Goal: Transaction & Acquisition: Register for event/course

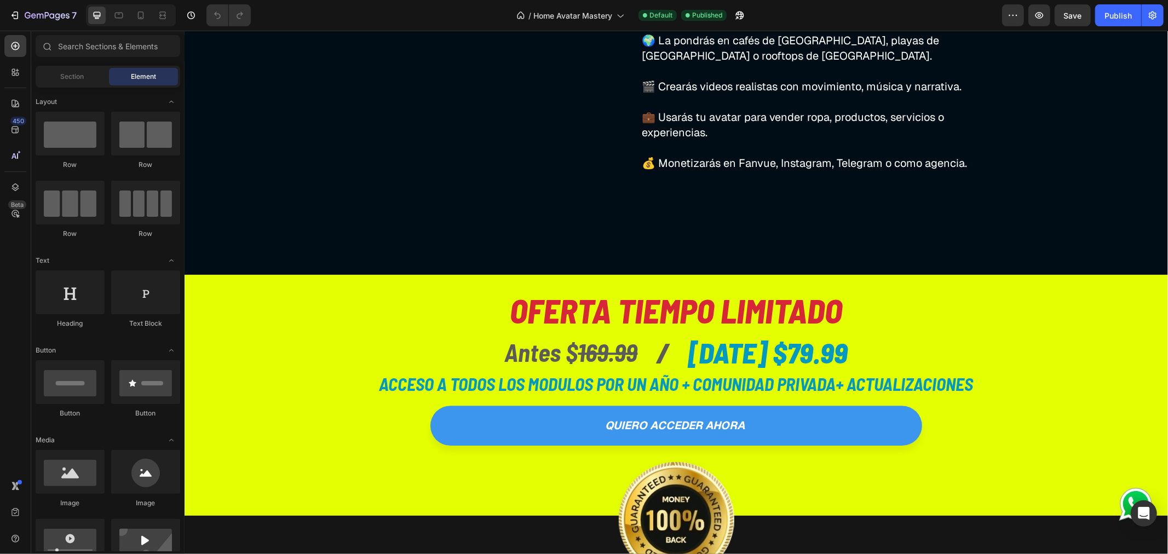
scroll to position [2860, 0]
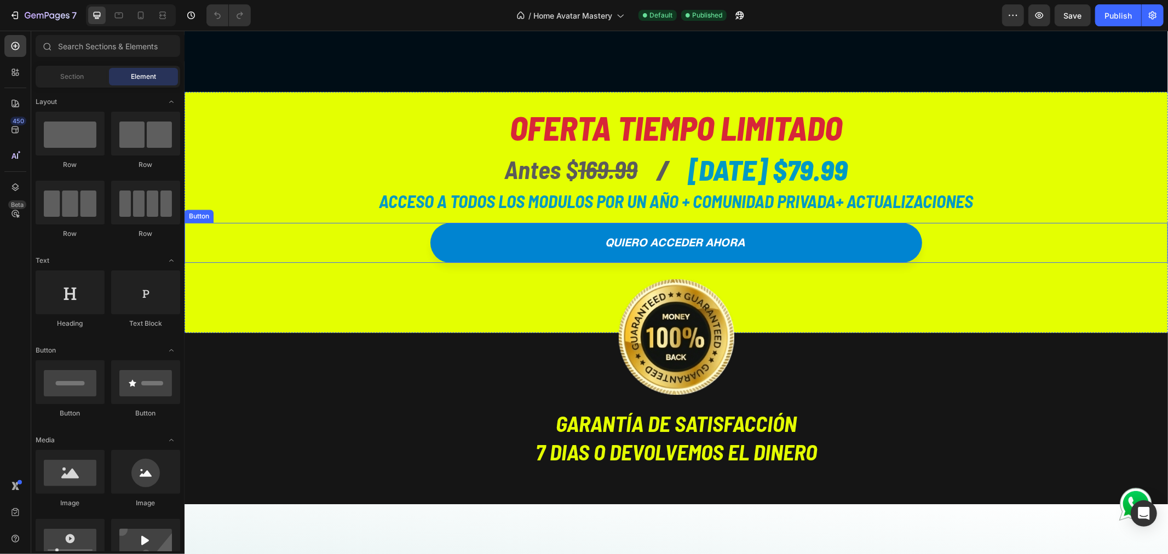
click at [823, 242] on link "quiero acceder ahora" at bounding box center [676, 242] width 492 height 40
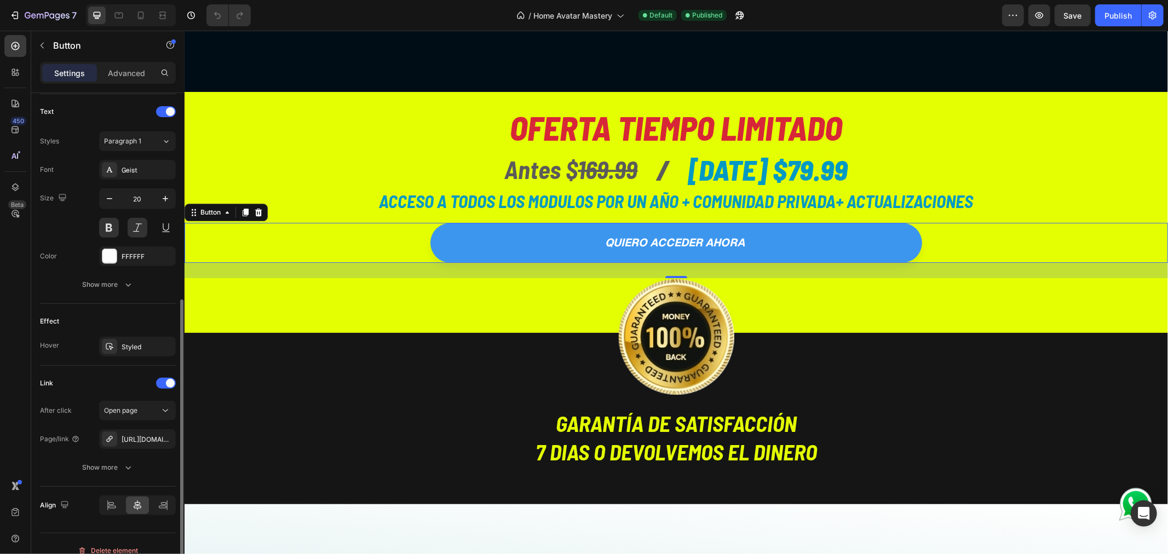
scroll to position [379, 0]
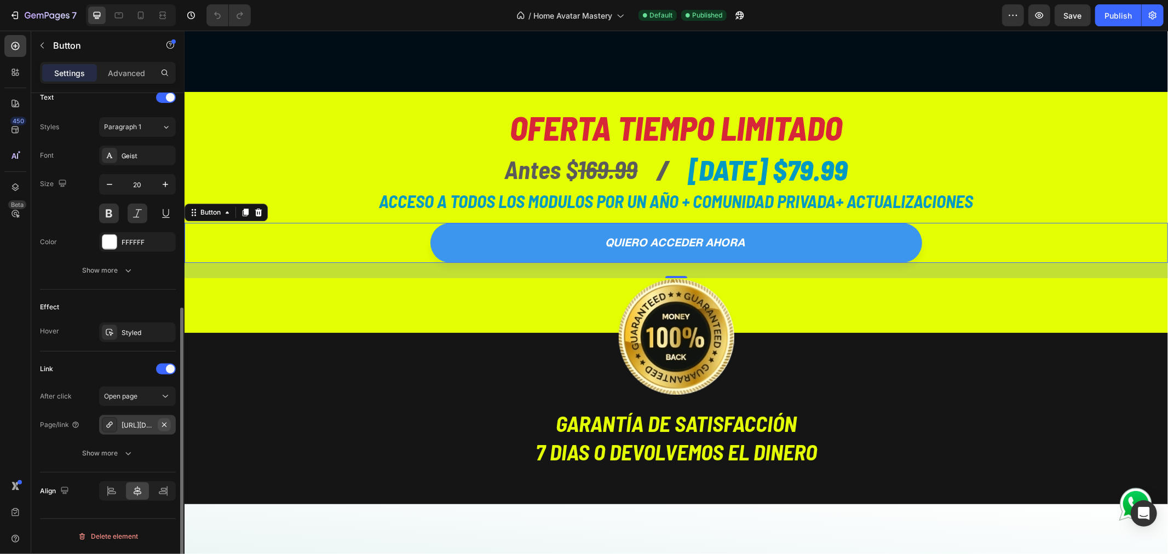
click at [165, 424] on icon "button" at bounding box center [164, 425] width 9 height 9
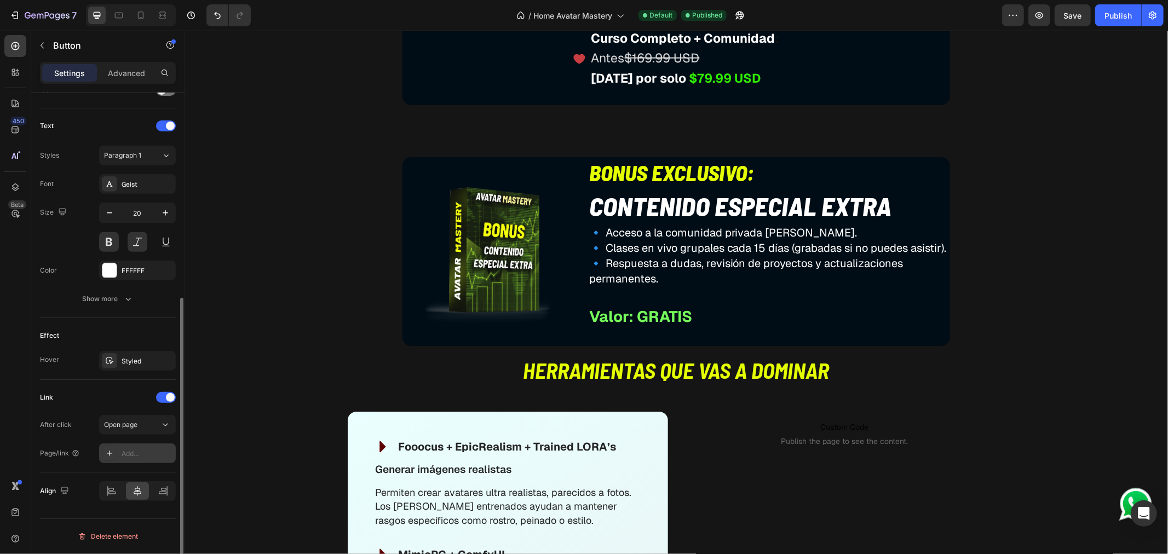
scroll to position [4442, 0]
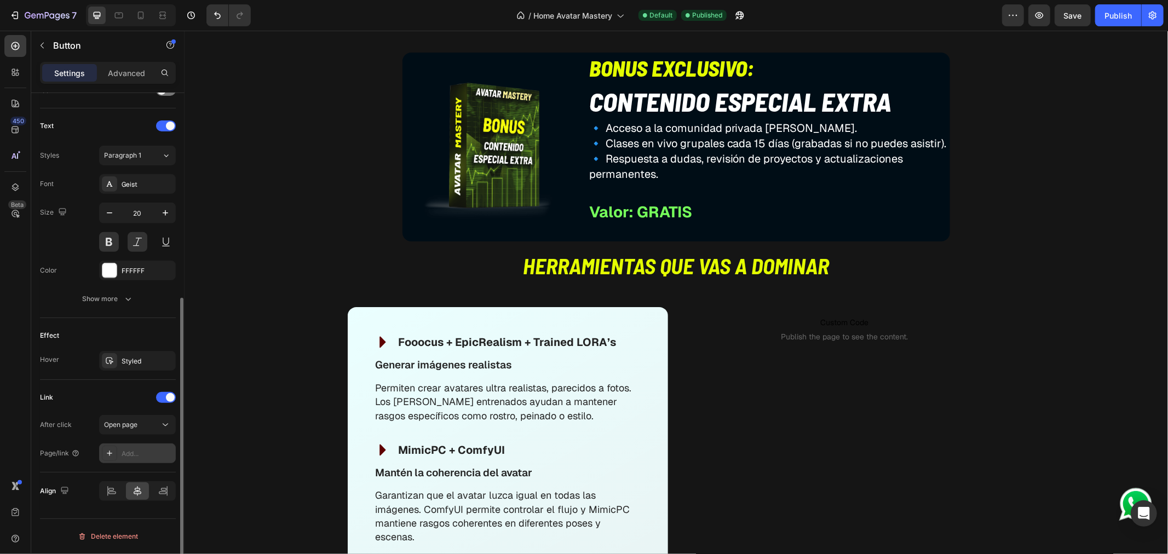
click at [164, 451] on icon "button" at bounding box center [164, 453] width 9 height 9
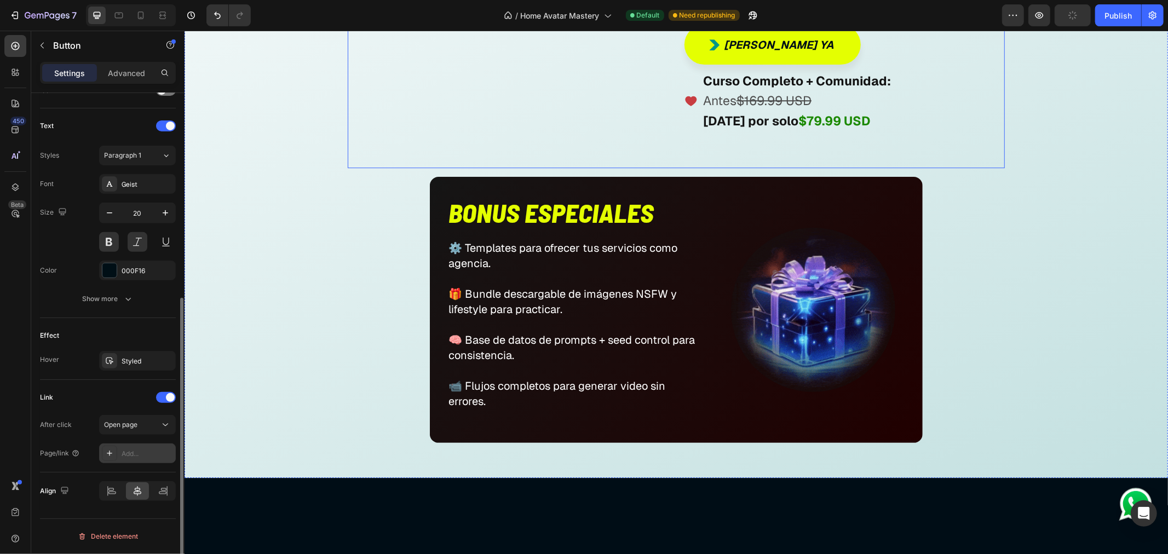
scroll to position [6024, 0]
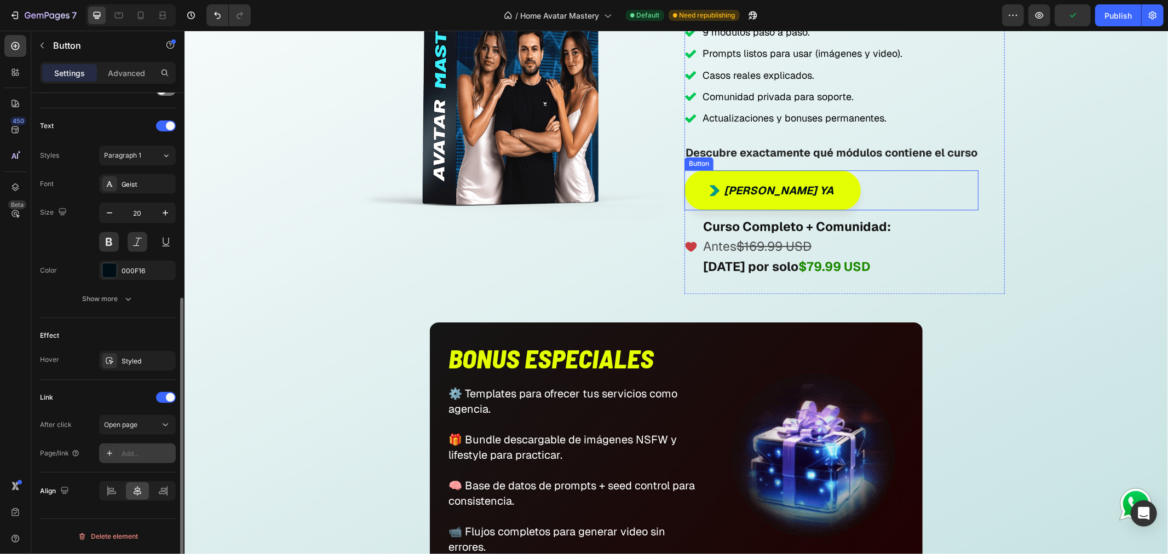
click at [877, 195] on div "Quiero Monetizar ya Button" at bounding box center [831, 190] width 294 height 40
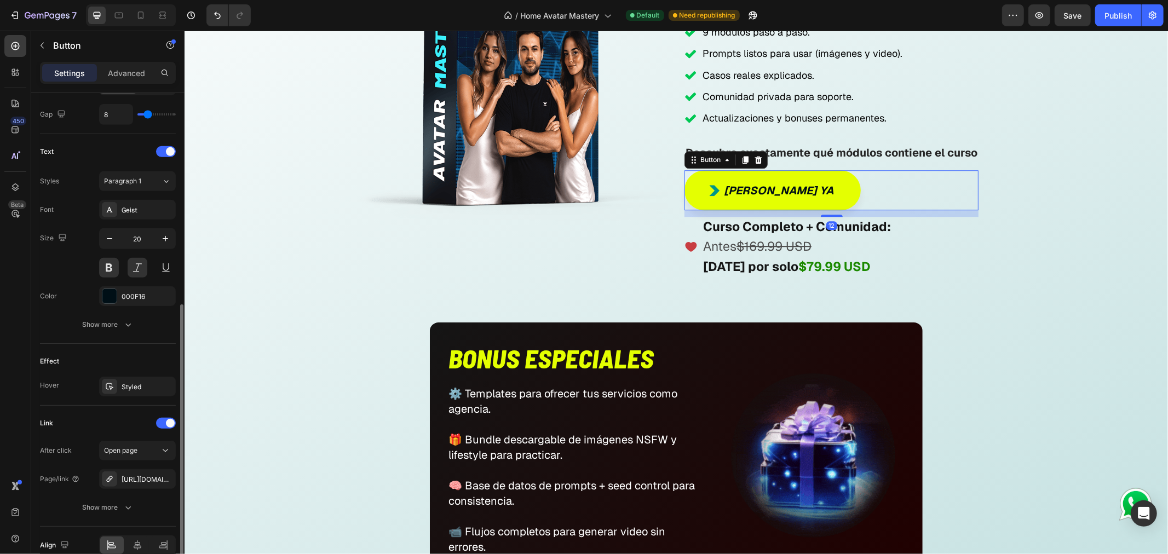
scroll to position [465, 0]
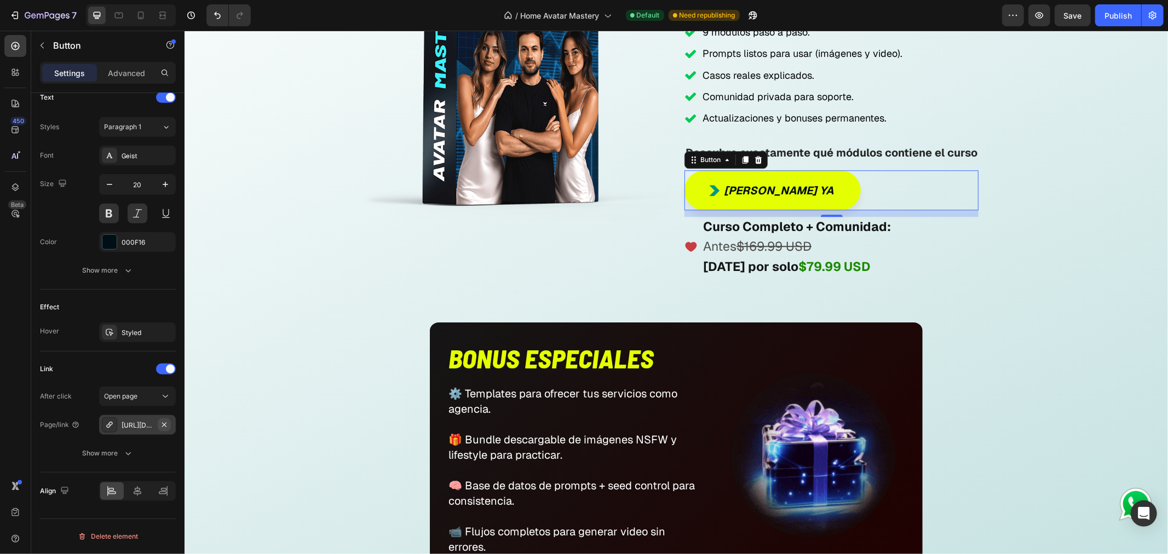
drag, startPoint x: 166, startPoint y: 426, endPoint x: 14, endPoint y: 380, distance: 158.9
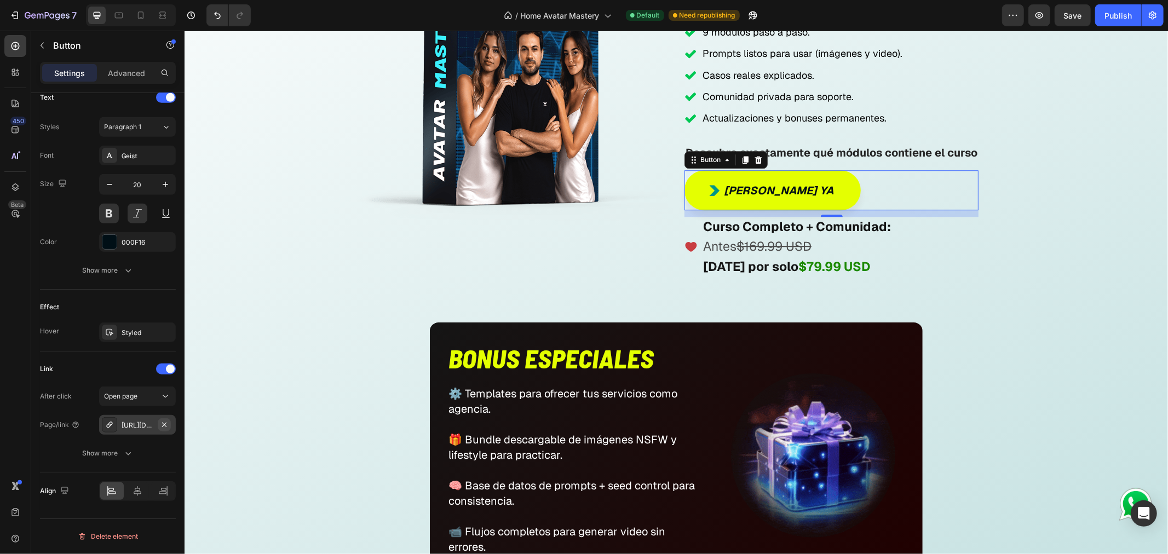
click at [166, 425] on icon "button" at bounding box center [164, 425] width 9 height 9
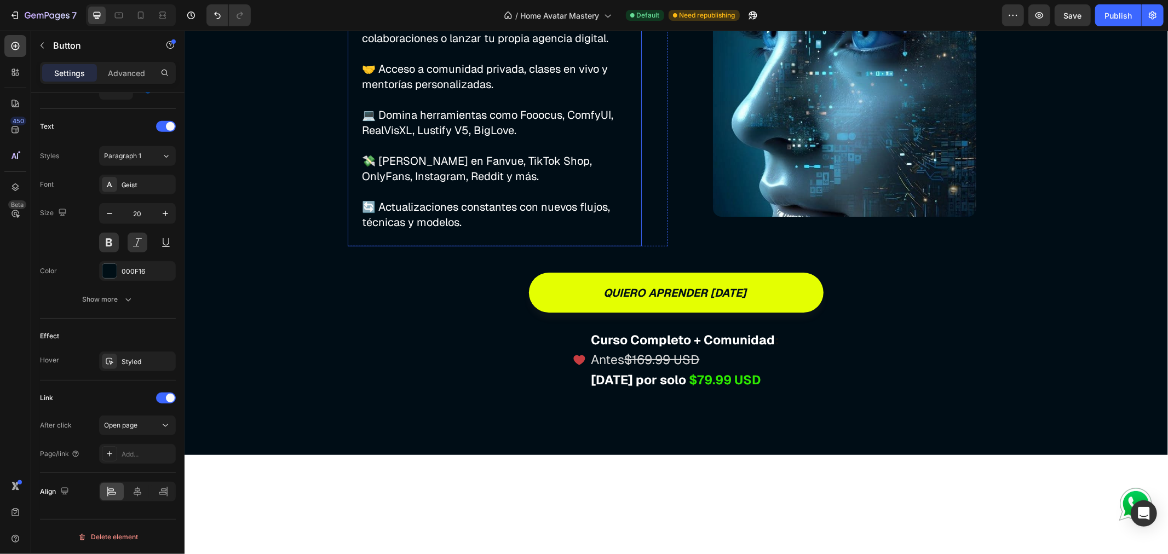
scroll to position [7302, 0]
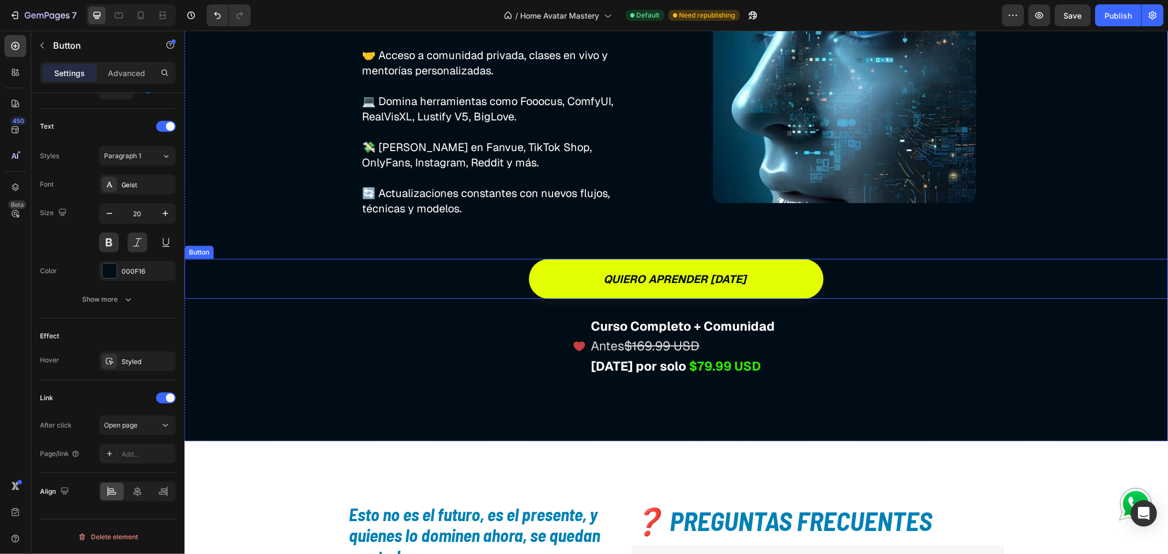
click at [485, 292] on div "quiero aprender [DATE] Button" at bounding box center [676, 278] width 984 height 40
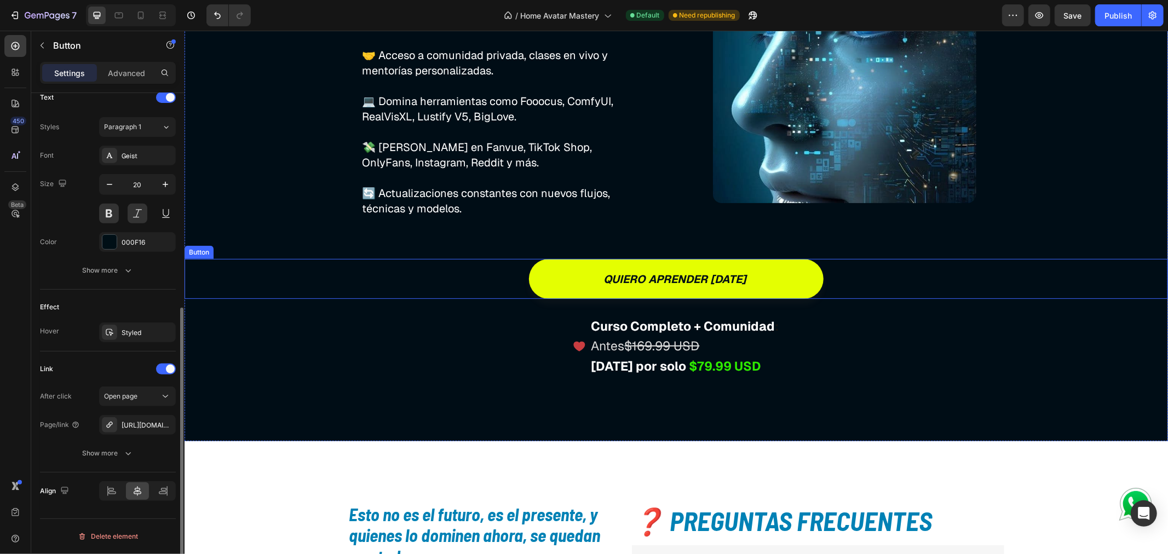
scroll to position [379, 0]
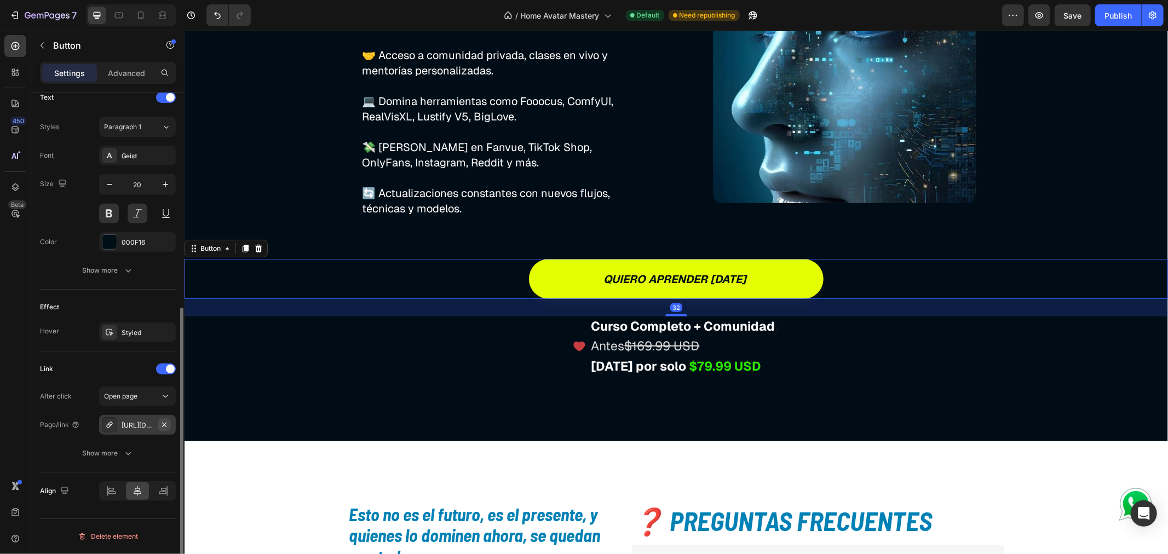
click at [165, 423] on icon "button" at bounding box center [164, 425] width 9 height 9
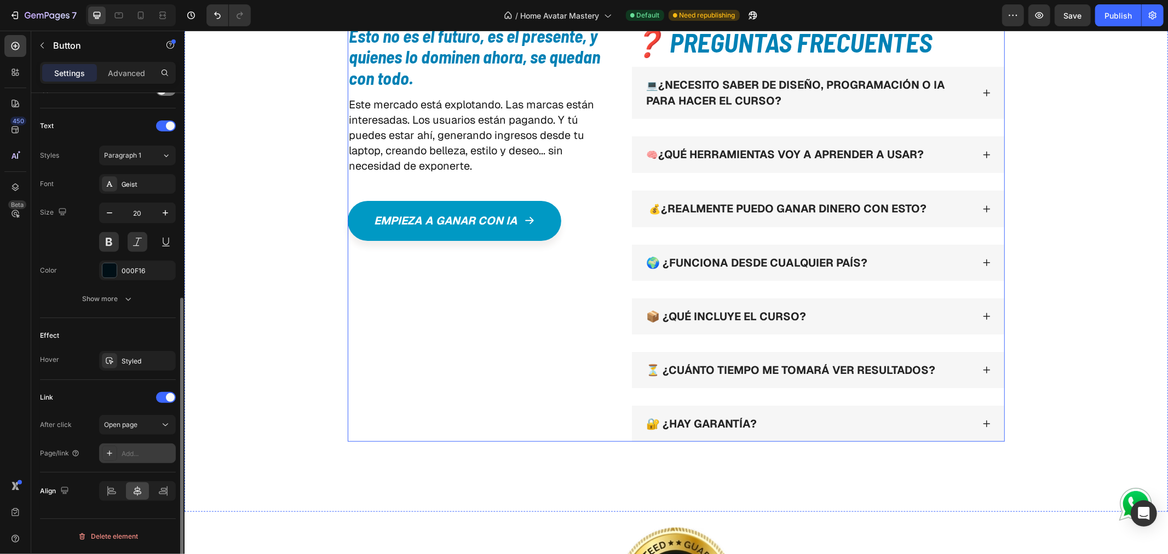
scroll to position [7789, 0]
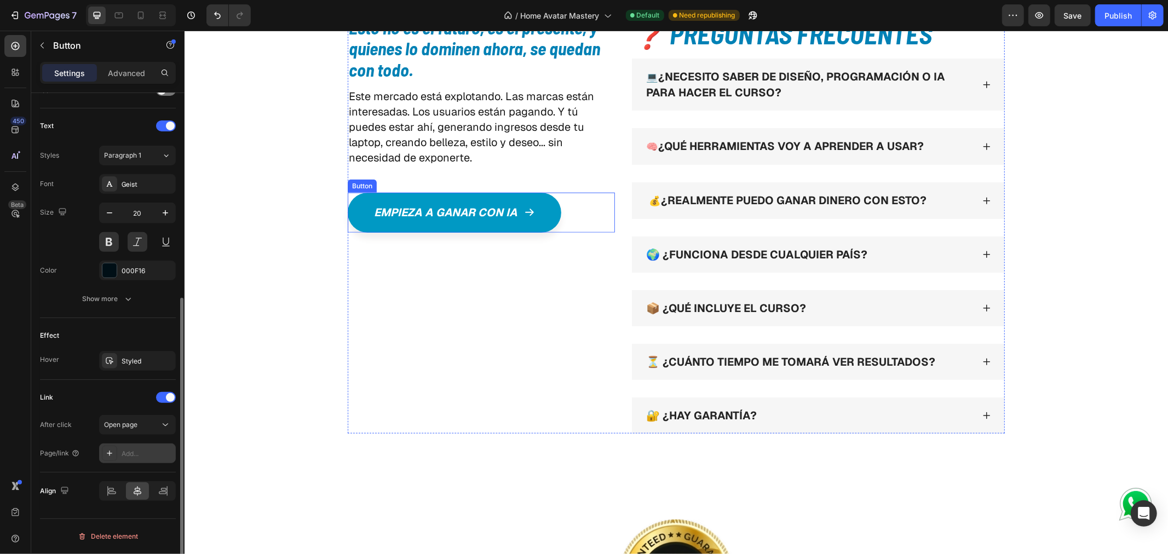
click at [566, 216] on div "Empieza a ganar con ia Button" at bounding box center [480, 212] width 267 height 40
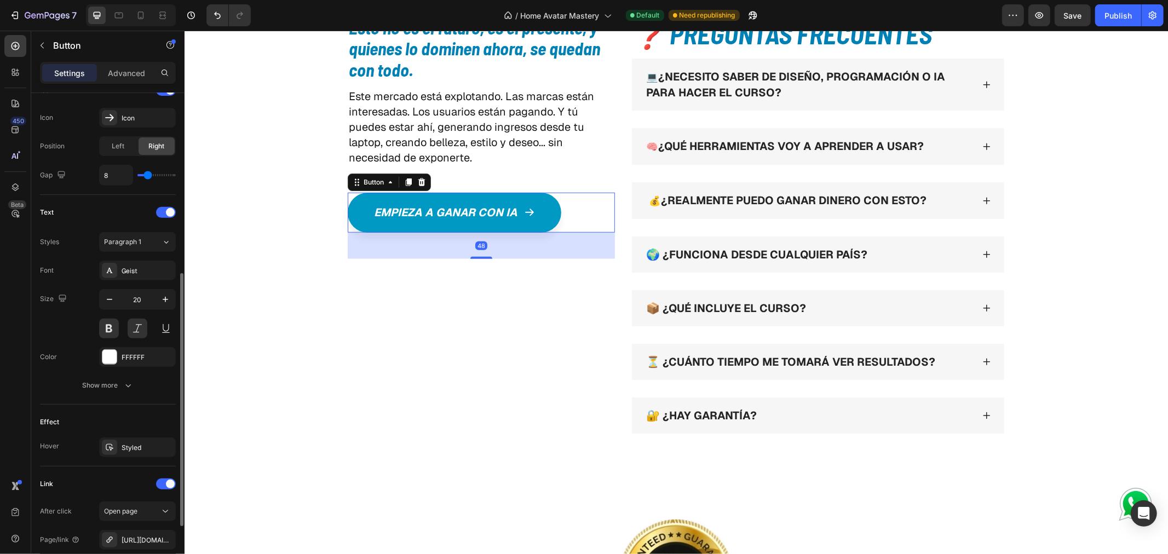
scroll to position [465, 0]
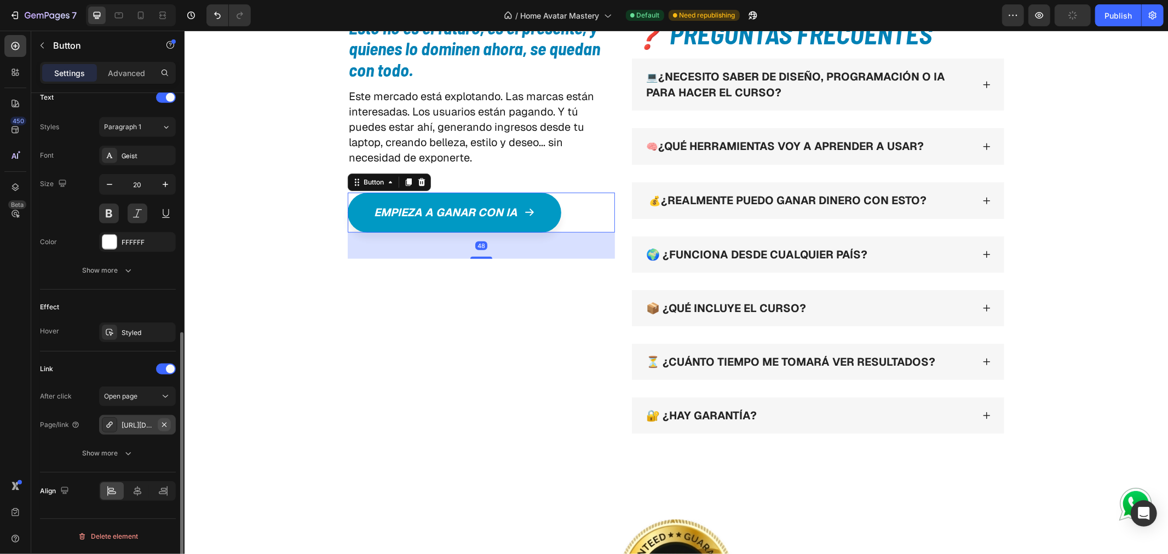
click at [166, 424] on icon "button" at bounding box center [164, 425] width 9 height 9
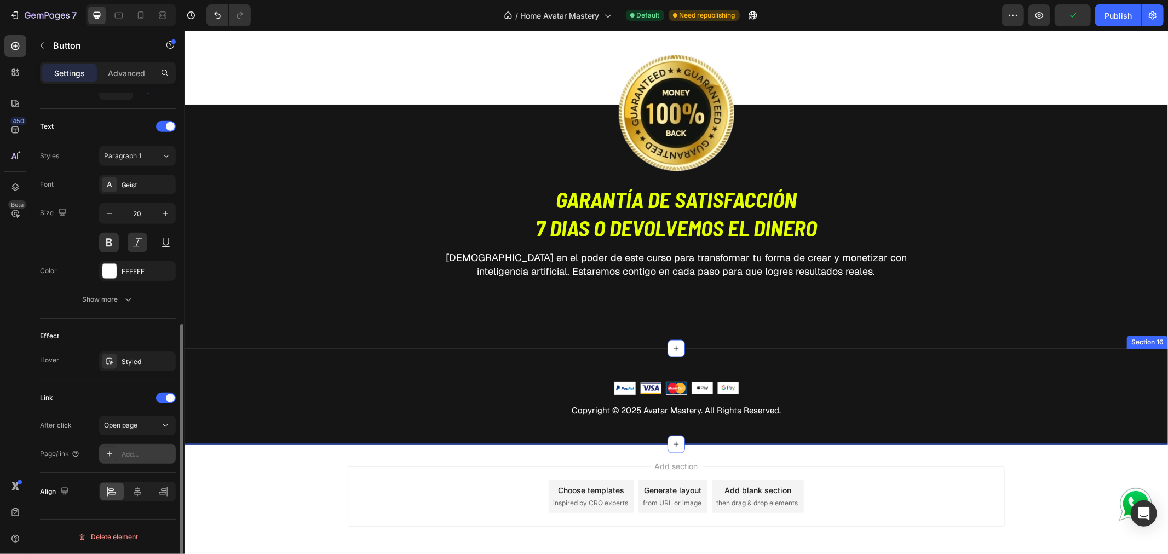
scroll to position [8275, 0]
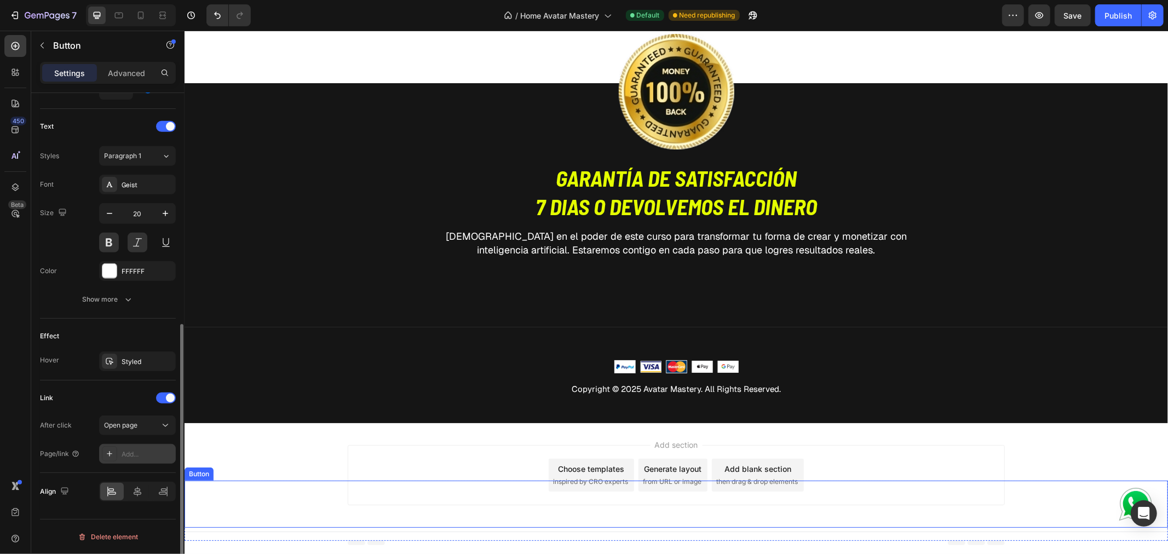
click at [1103, 507] on link ".id576617219354526226 .cls-1 { fill: #fff; } .id576617219354526226 .cls-1, .cls…" at bounding box center [1135, 503] width 65 height 47
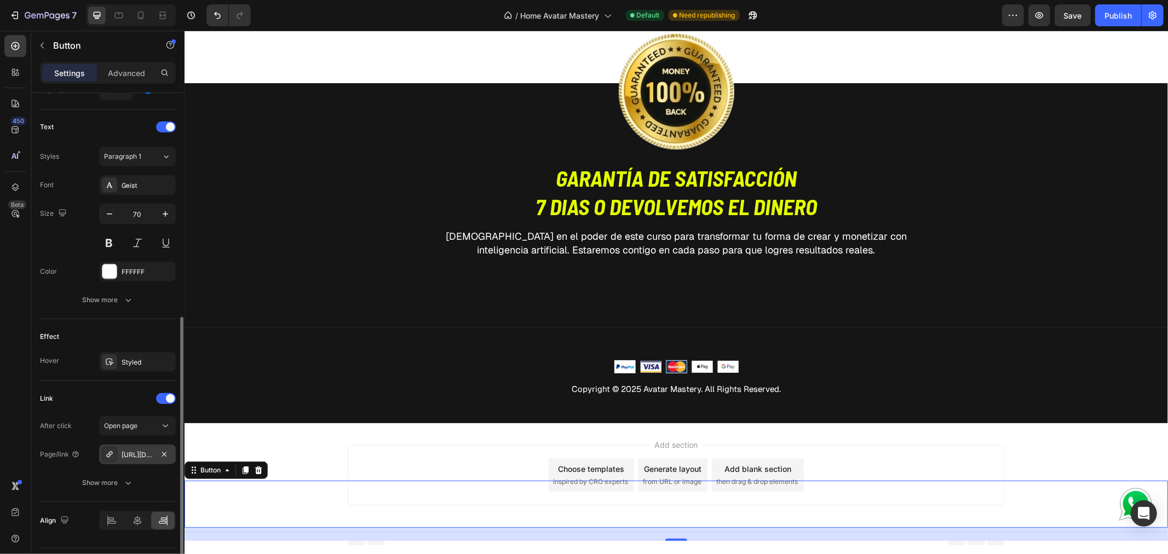
click at [140, 455] on div "[URL][DOMAIN_NAME]" at bounding box center [138, 455] width 32 height 10
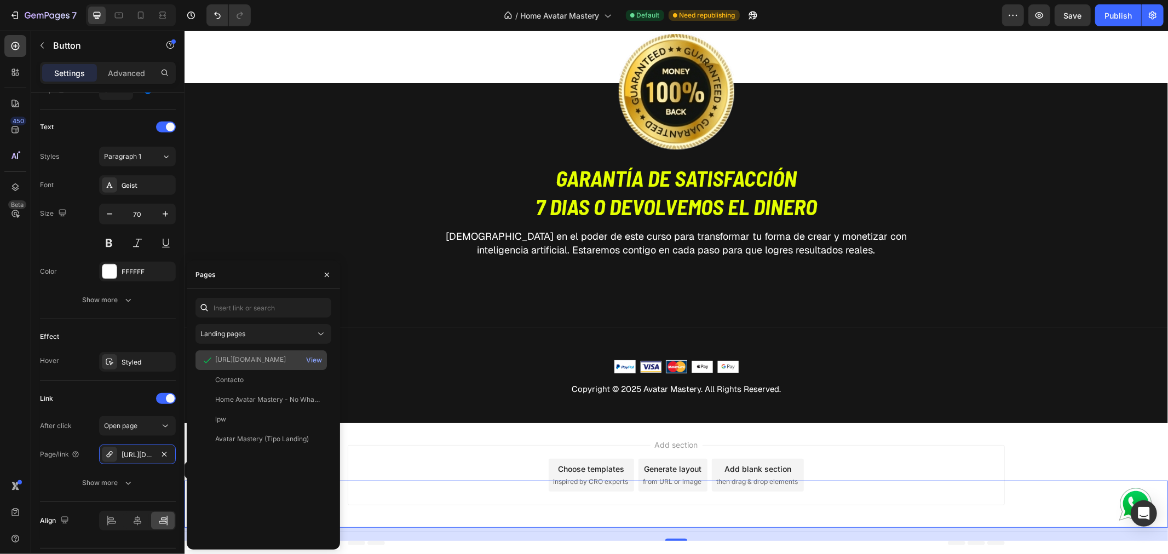
click at [265, 360] on div "[URL][DOMAIN_NAME]" at bounding box center [250, 360] width 71 height 10
copy div "[URL][DOMAIN_NAME]"
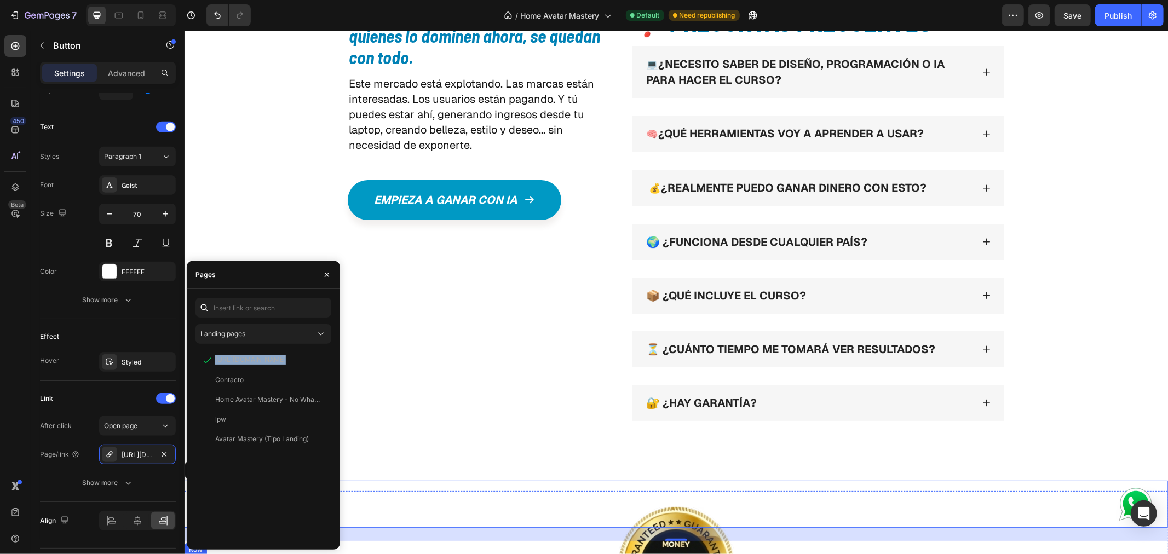
scroll to position [7789, 0]
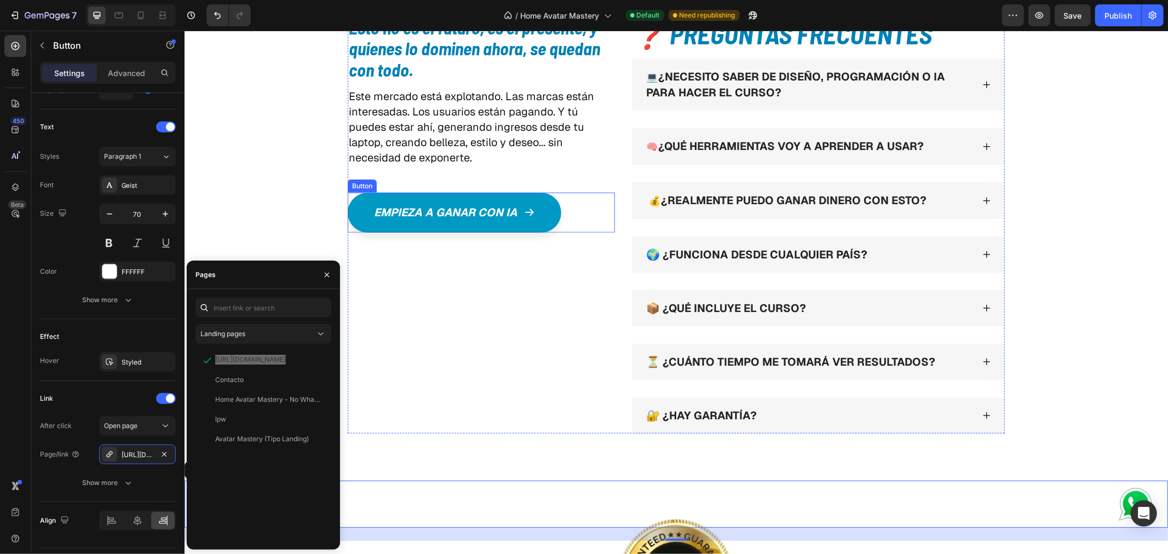
click at [570, 210] on div "Empieza a ganar con ia Button" at bounding box center [480, 212] width 267 height 40
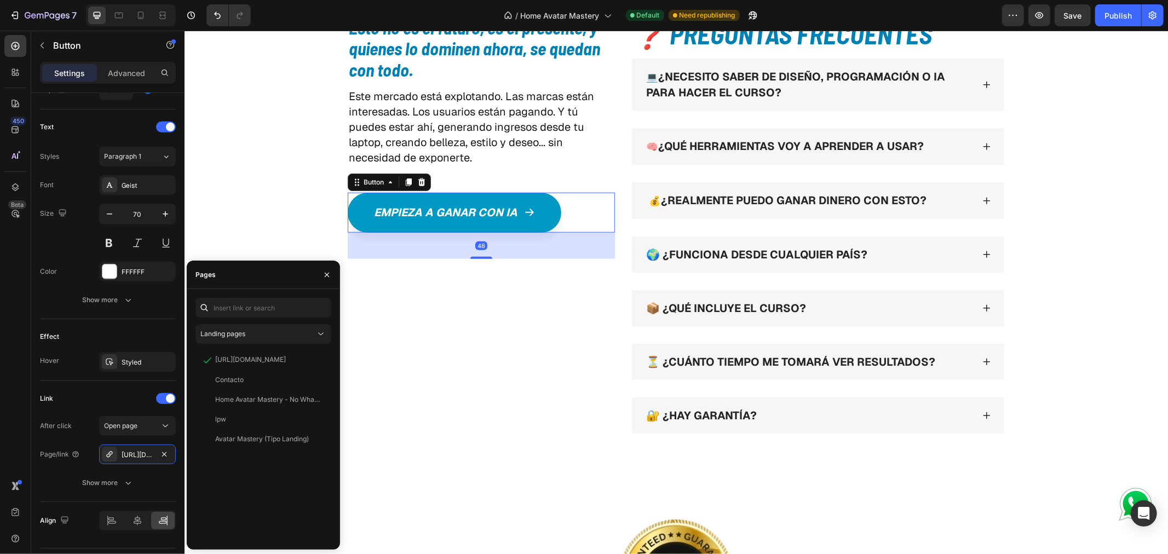
scroll to position [435, 0]
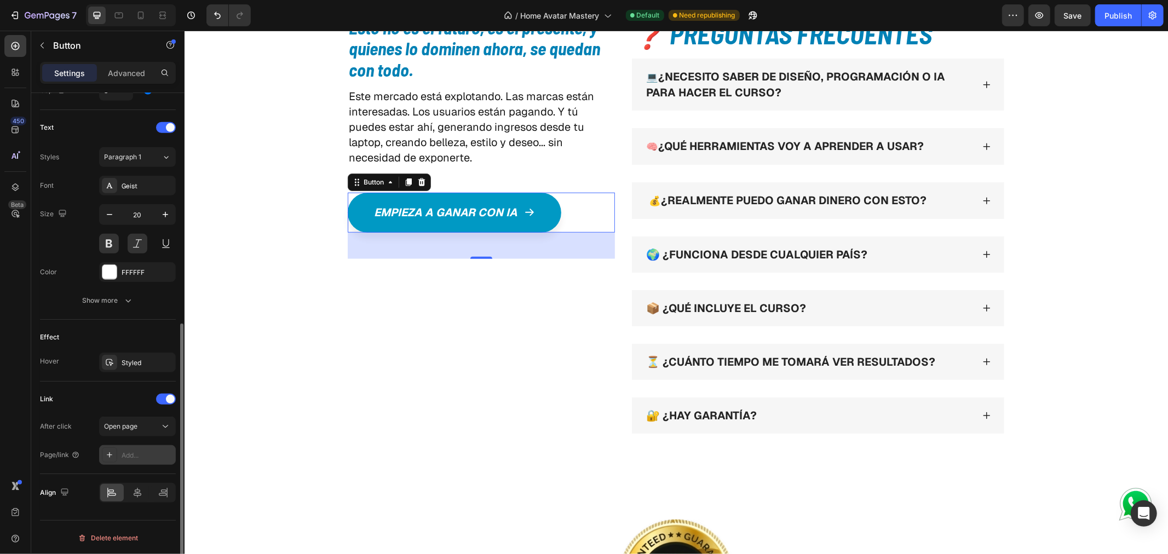
click at [143, 452] on div "Add..." at bounding box center [147, 456] width 51 height 10
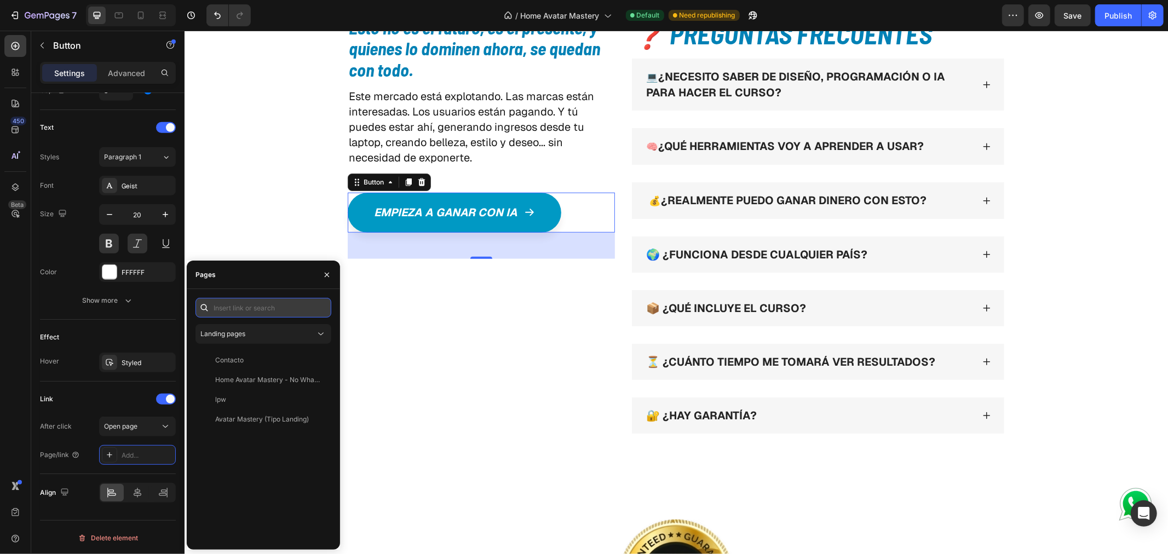
click at [260, 308] on input "text" at bounding box center [264, 308] width 136 height 20
paste input "[URL][DOMAIN_NAME]"
type input "[URL][DOMAIN_NAME]"
click at [260, 203] on div "Esto no es el futuro, es el presente, y quienes lo dominen ahora, se quedan con…" at bounding box center [675, 229] width 967 height 462
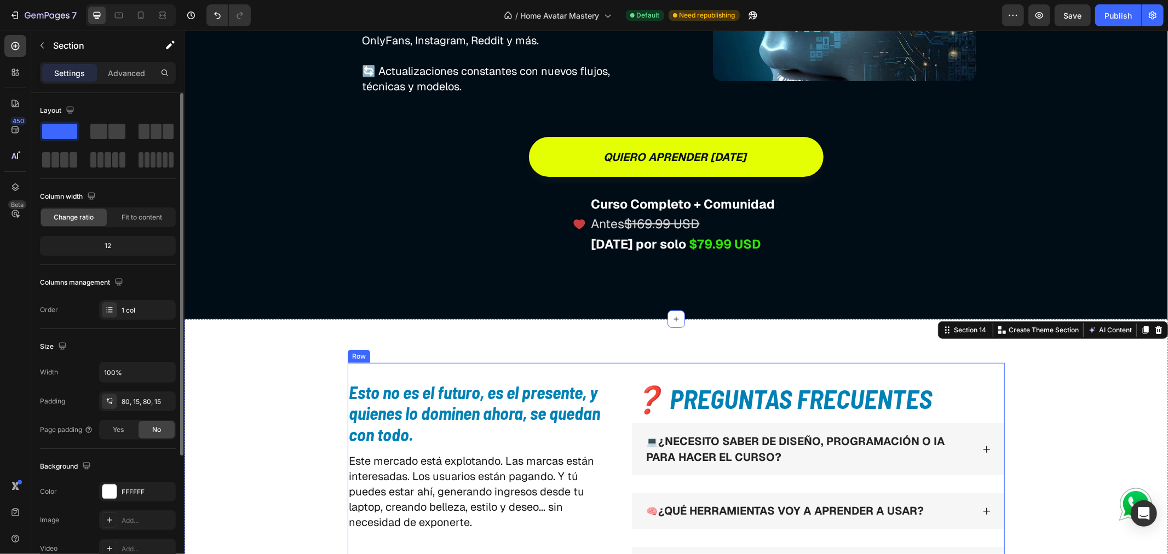
scroll to position [7423, 0]
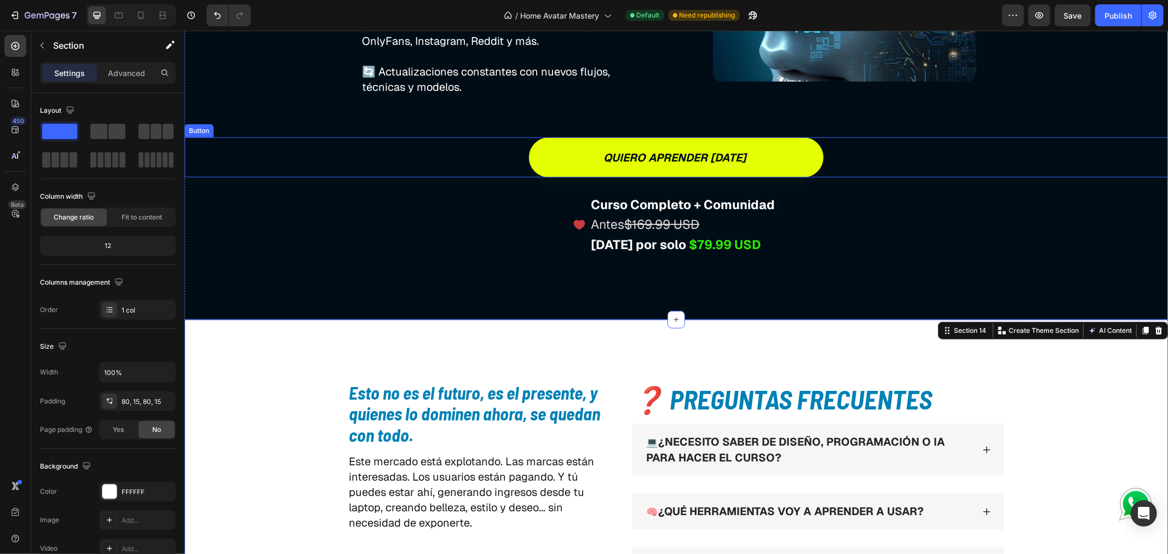
click at [494, 163] on div "quiero aprender [DATE] Button" at bounding box center [676, 157] width 984 height 40
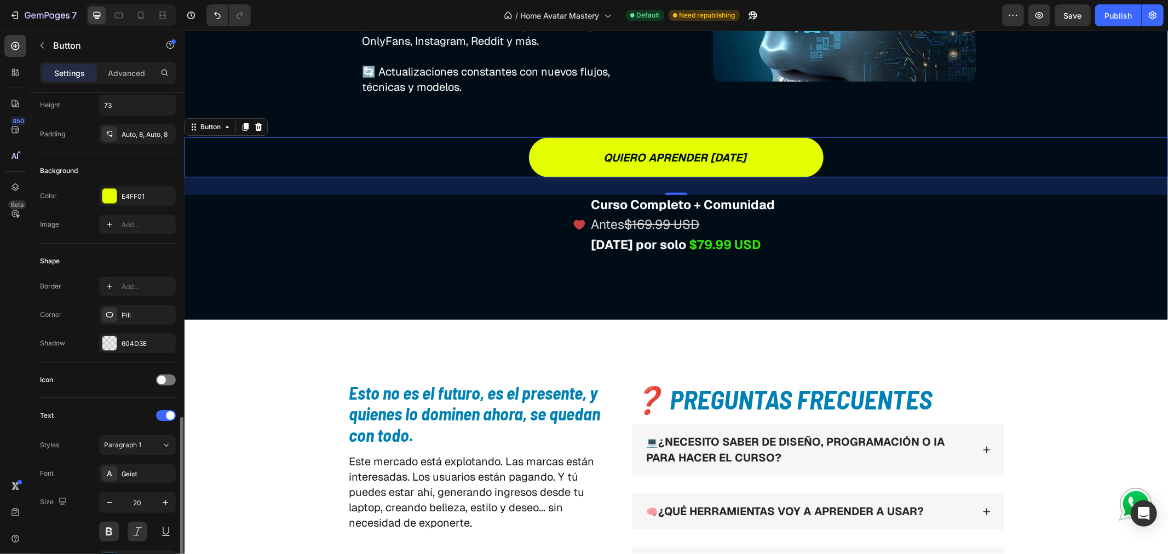
scroll to position [350, 0]
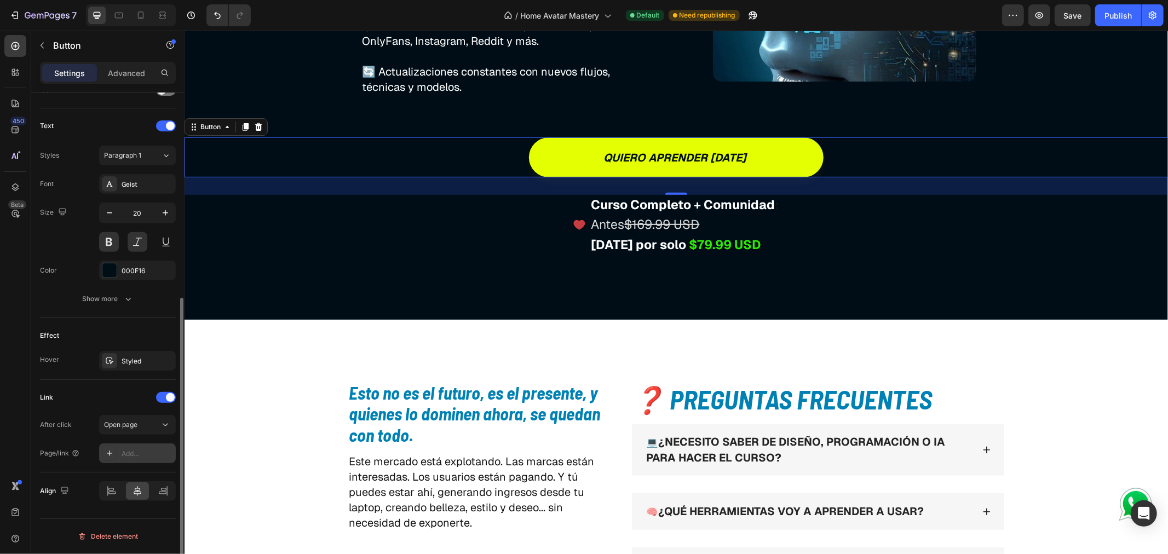
click at [134, 452] on div "Add..." at bounding box center [147, 454] width 51 height 10
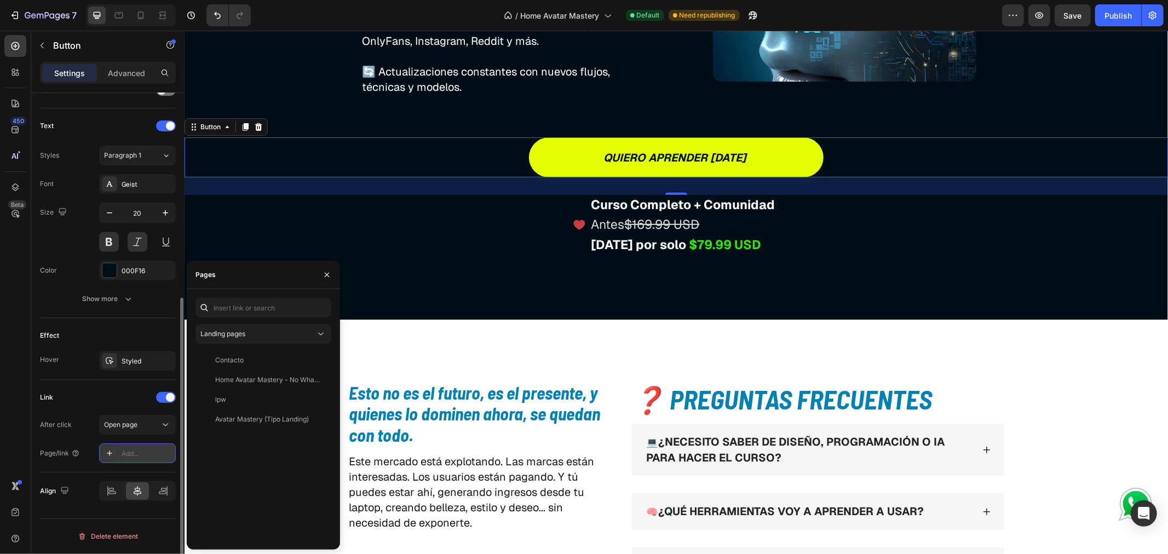
click at [142, 451] on div "Add..." at bounding box center [147, 454] width 51 height 10
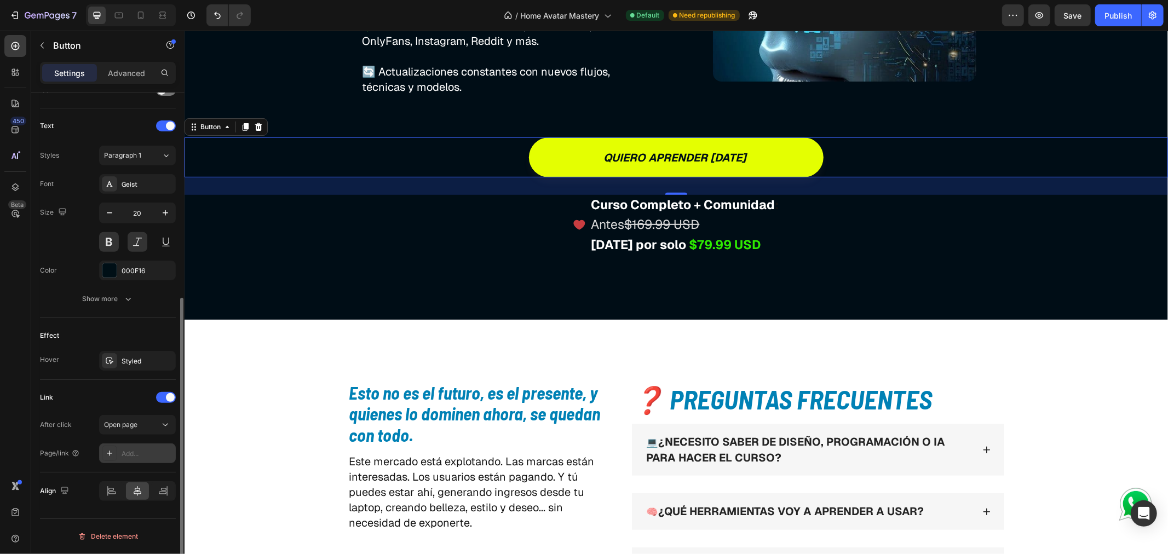
click at [142, 451] on div "Add..." at bounding box center [147, 454] width 51 height 10
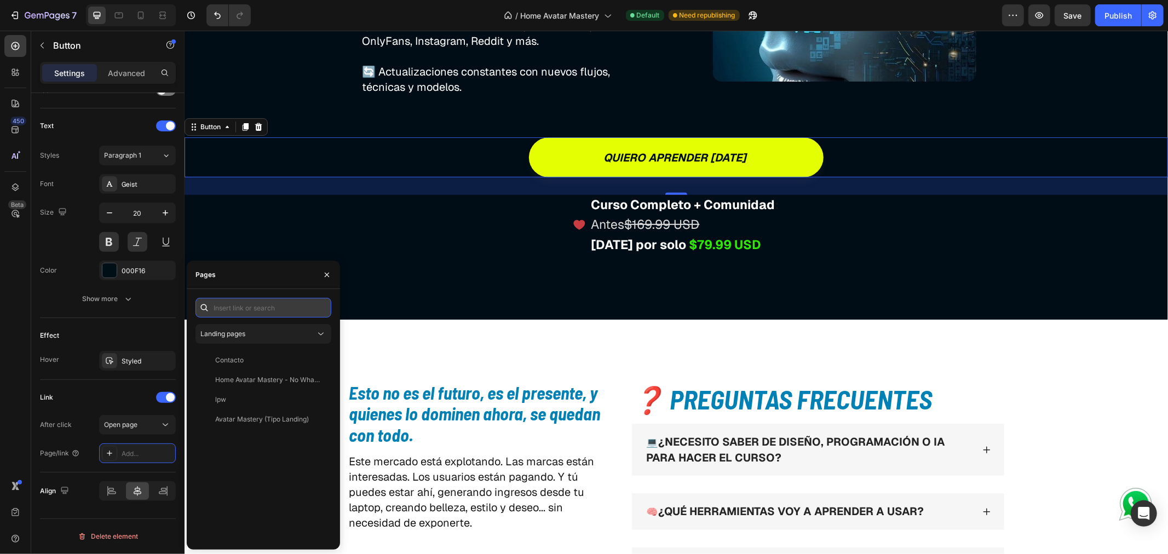
click at [240, 309] on input "text" at bounding box center [264, 308] width 136 height 20
paste input "[URL][DOMAIN_NAME]"
type input "[URL][DOMAIN_NAME]"
click at [247, 336] on div "[URL][DOMAIN_NAME]" at bounding box center [250, 334] width 71 height 10
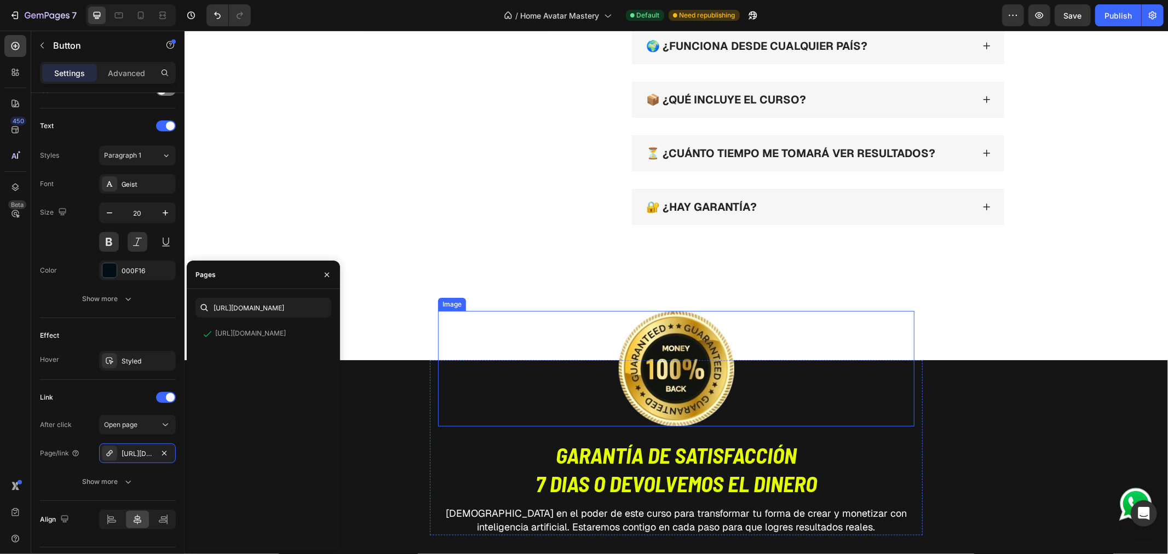
scroll to position [7910, 0]
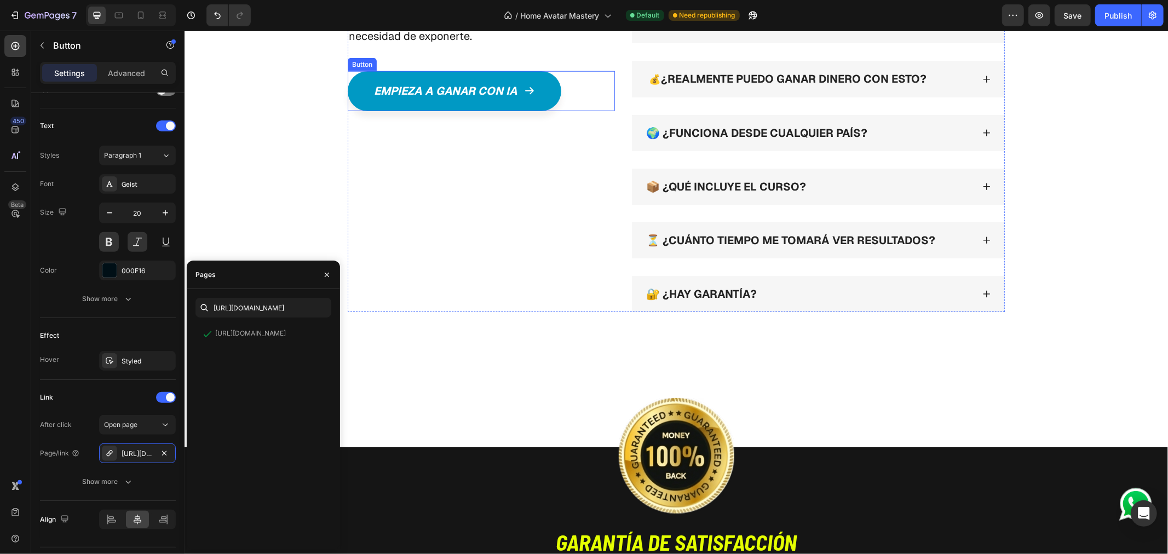
click at [567, 96] on div "Empieza a ganar con ia Button" at bounding box center [480, 91] width 267 height 40
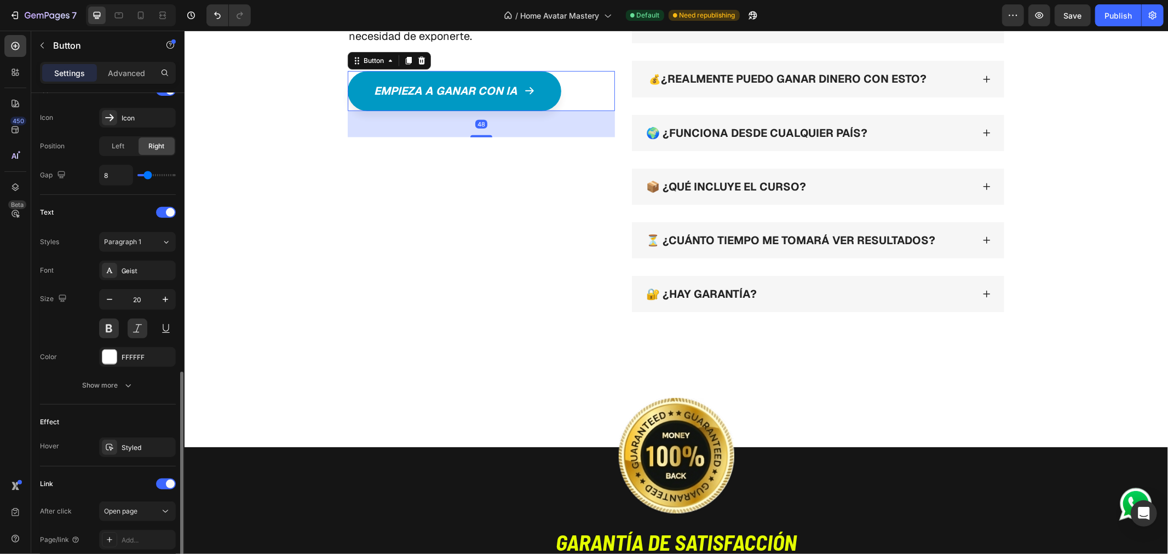
scroll to position [436, 0]
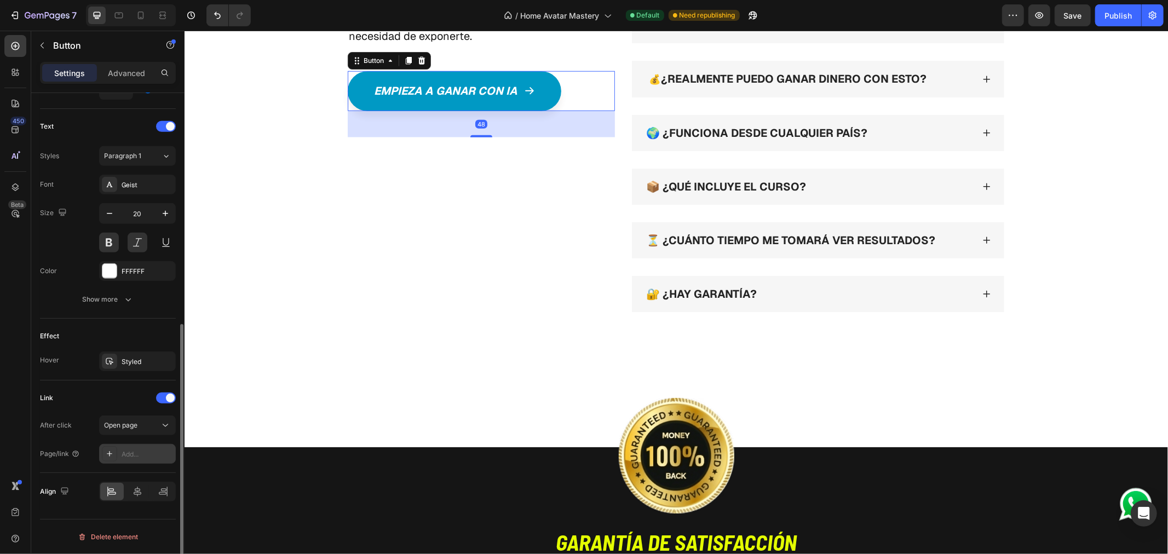
click at [136, 456] on div "Add..." at bounding box center [147, 455] width 51 height 10
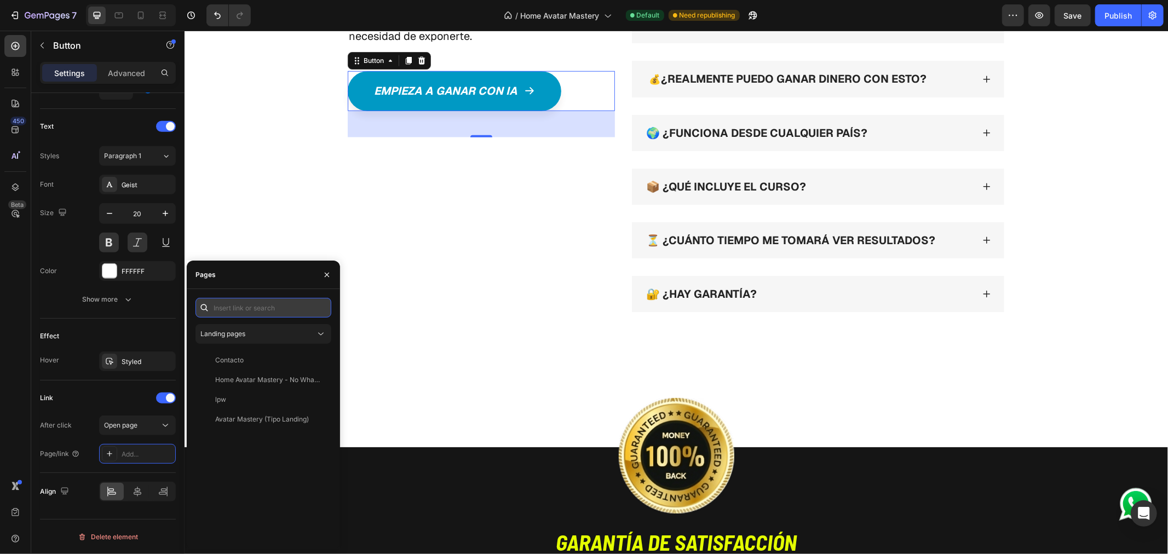
click at [235, 307] on input "text" at bounding box center [264, 308] width 136 height 20
paste input "[URL][DOMAIN_NAME]"
type input "[URL][DOMAIN_NAME]"
click at [257, 333] on div "[URL][DOMAIN_NAME]" at bounding box center [250, 334] width 71 height 10
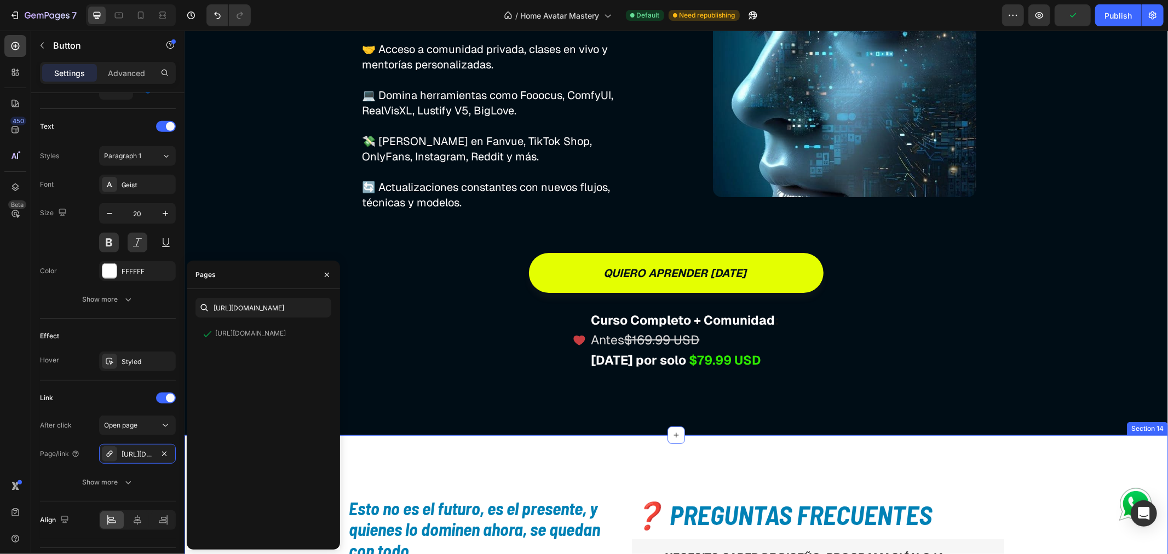
scroll to position [7241, 0]
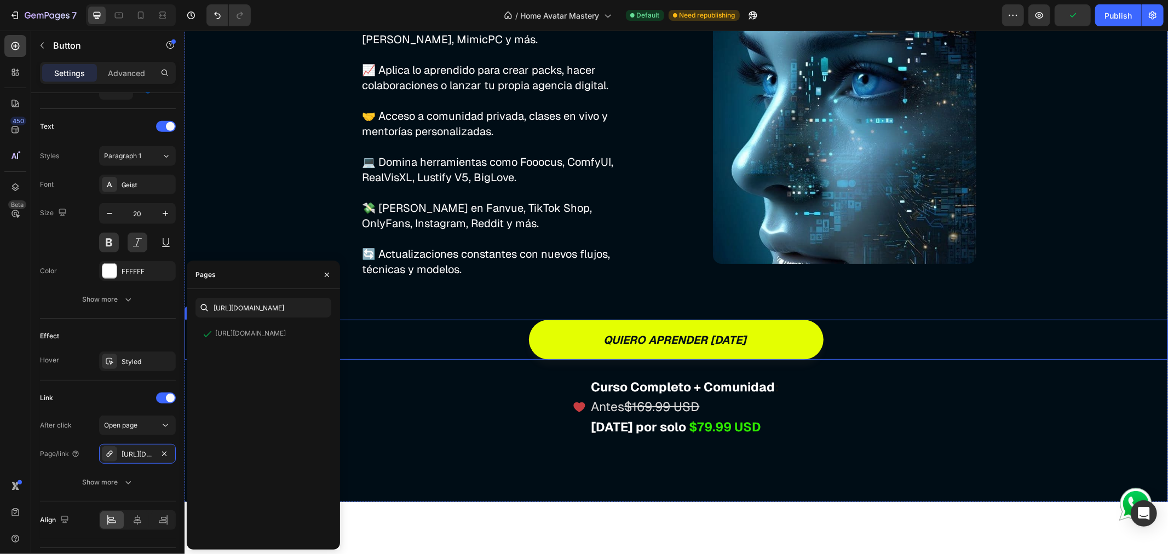
click at [458, 344] on div "quiero aprender [DATE] Button" at bounding box center [676, 339] width 984 height 40
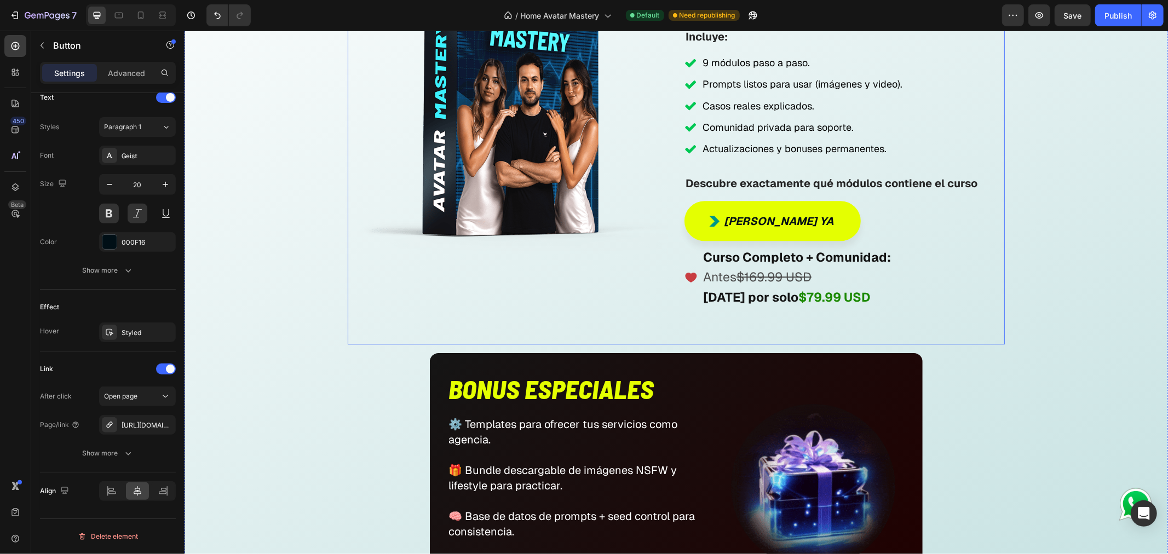
scroll to position [5963, 0]
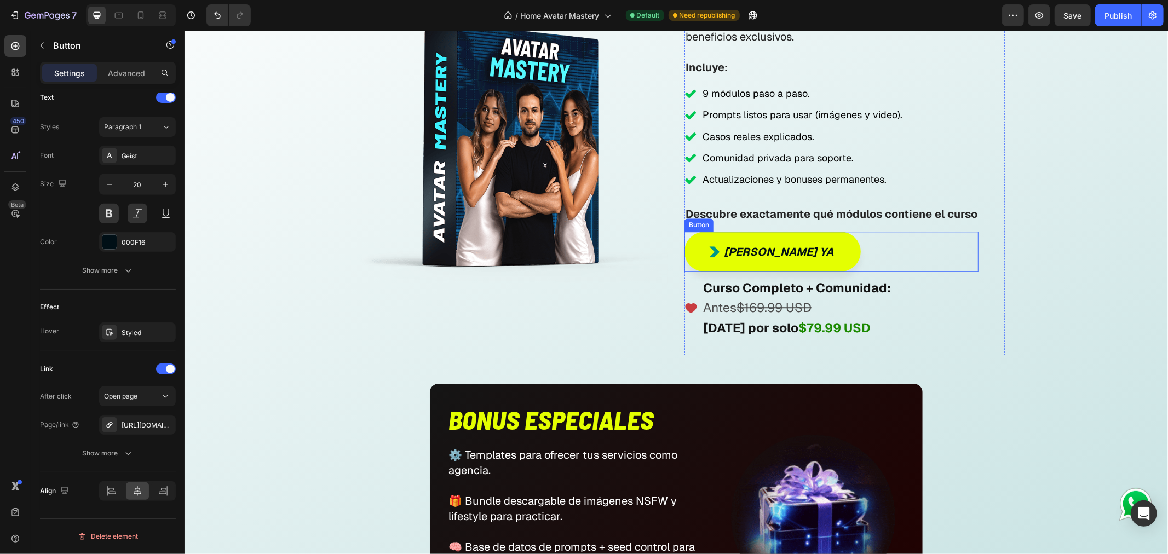
click at [883, 254] on div "Quiero Monetizar ya Button" at bounding box center [831, 251] width 294 height 40
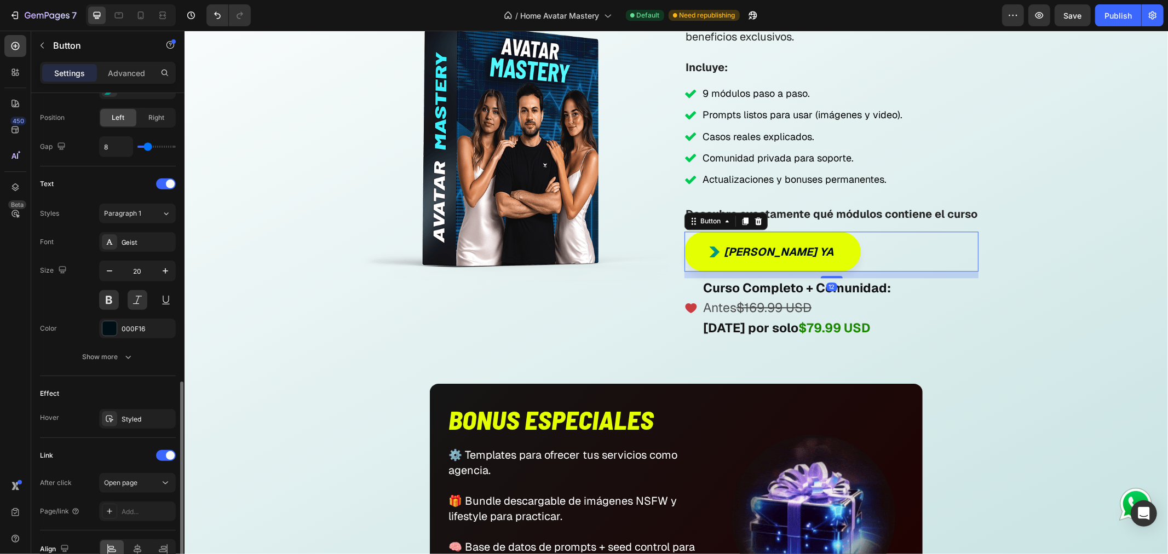
scroll to position [436, 0]
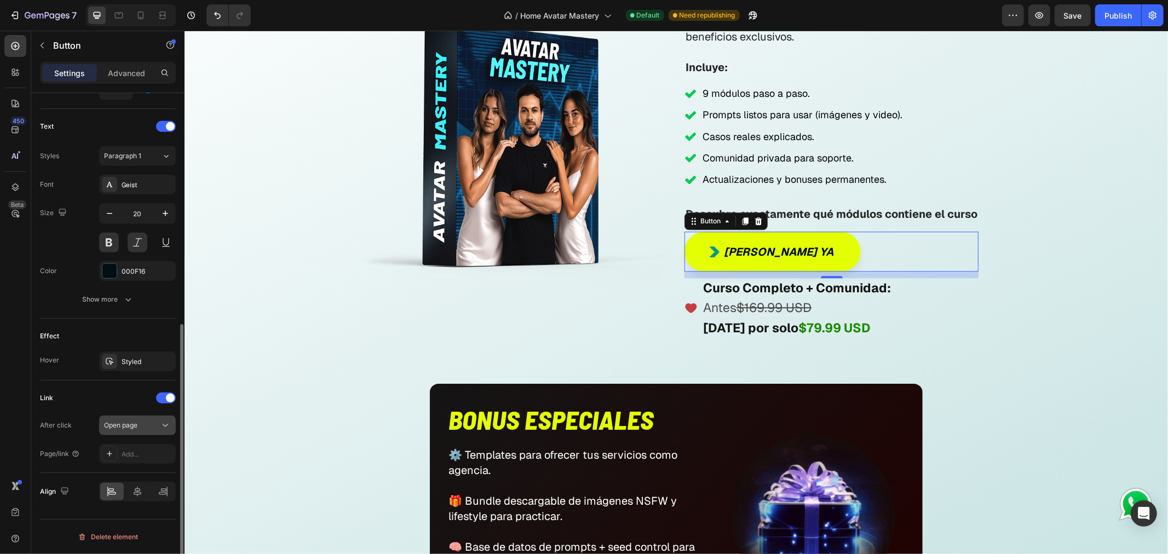
click at [148, 427] on div "Open page" at bounding box center [132, 426] width 56 height 10
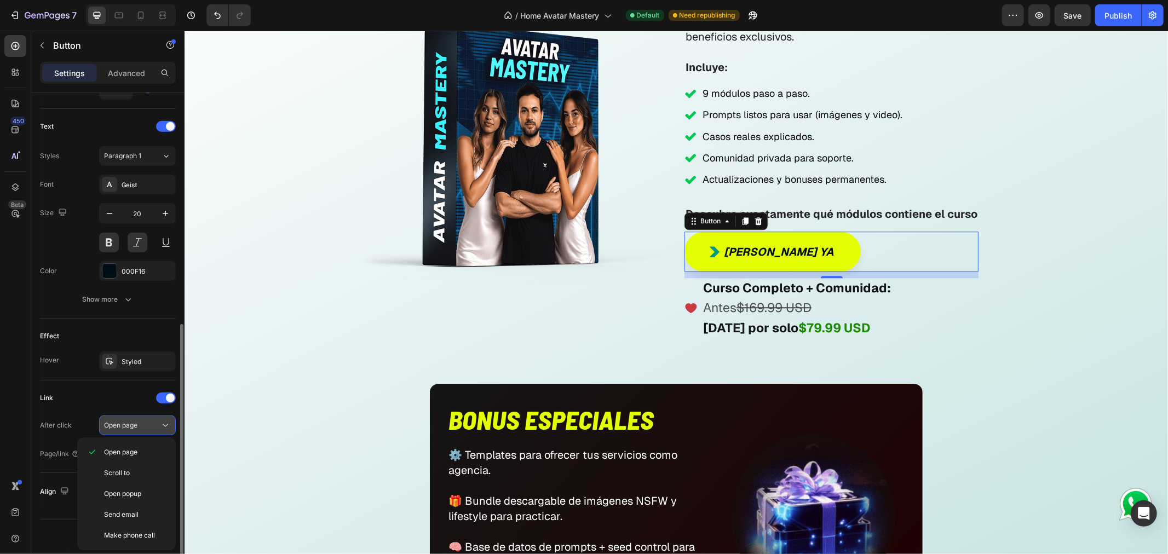
click at [148, 427] on div "Open page" at bounding box center [132, 426] width 56 height 10
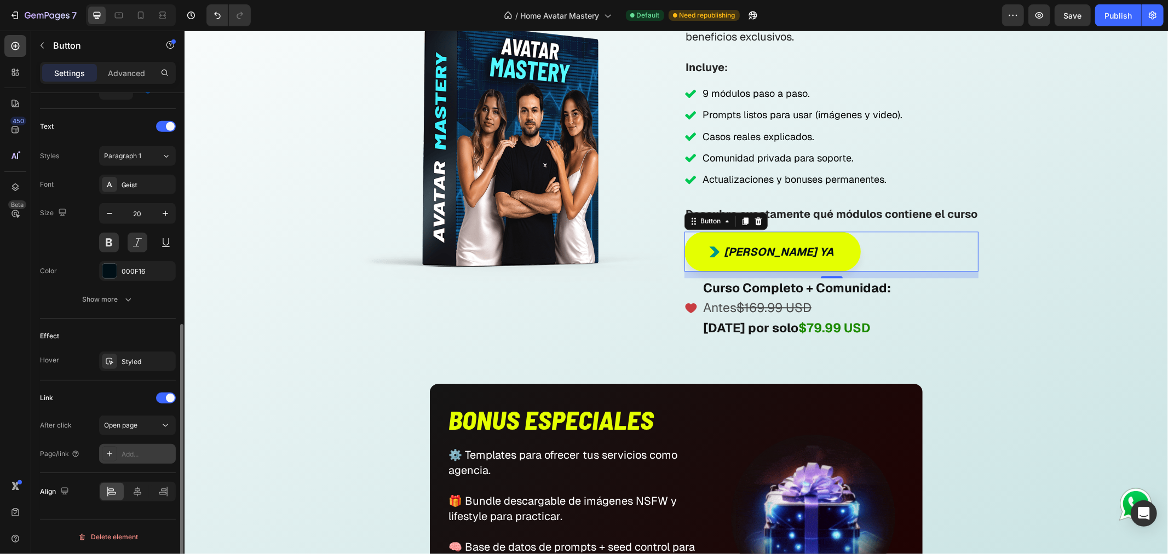
click at [144, 456] on div "Add..." at bounding box center [147, 455] width 51 height 10
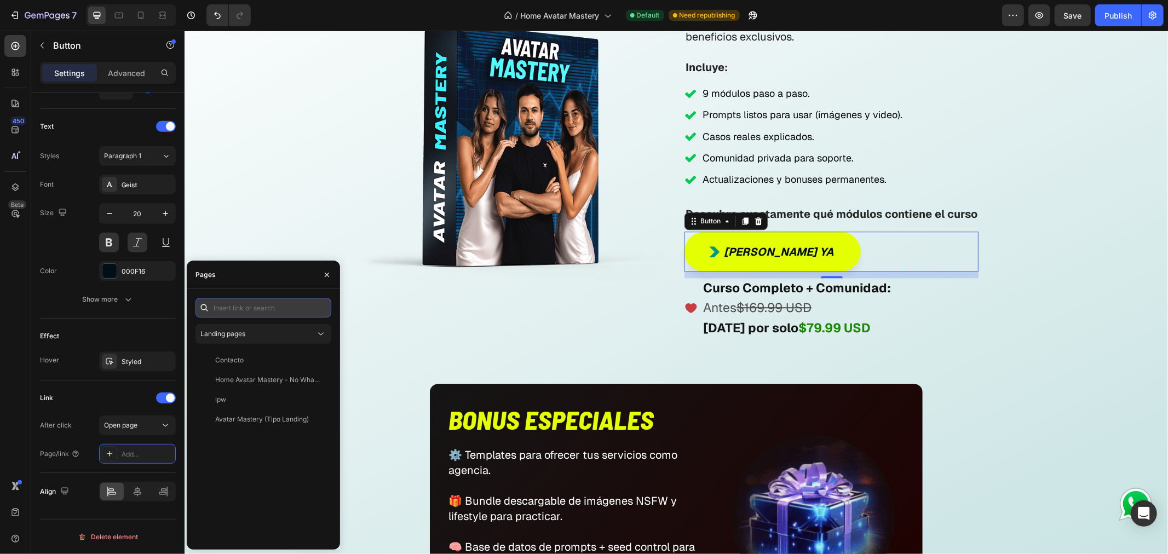
click at [250, 305] on input "text" at bounding box center [264, 308] width 136 height 20
paste input "[URL][DOMAIN_NAME]"
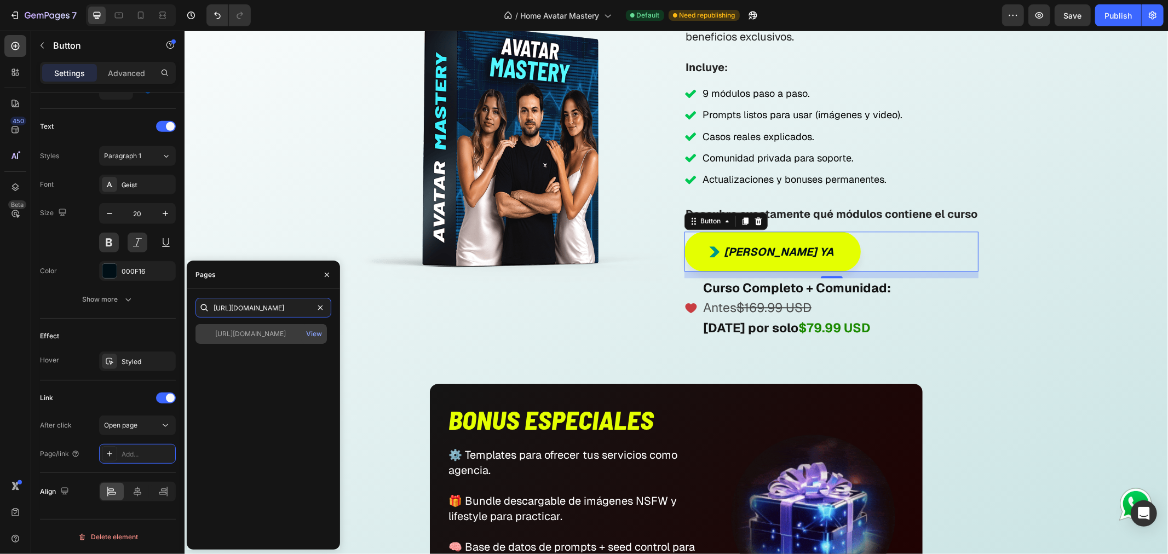
type input "[URL][DOMAIN_NAME]"
click at [256, 336] on div "[URL][DOMAIN_NAME]" at bounding box center [250, 334] width 71 height 10
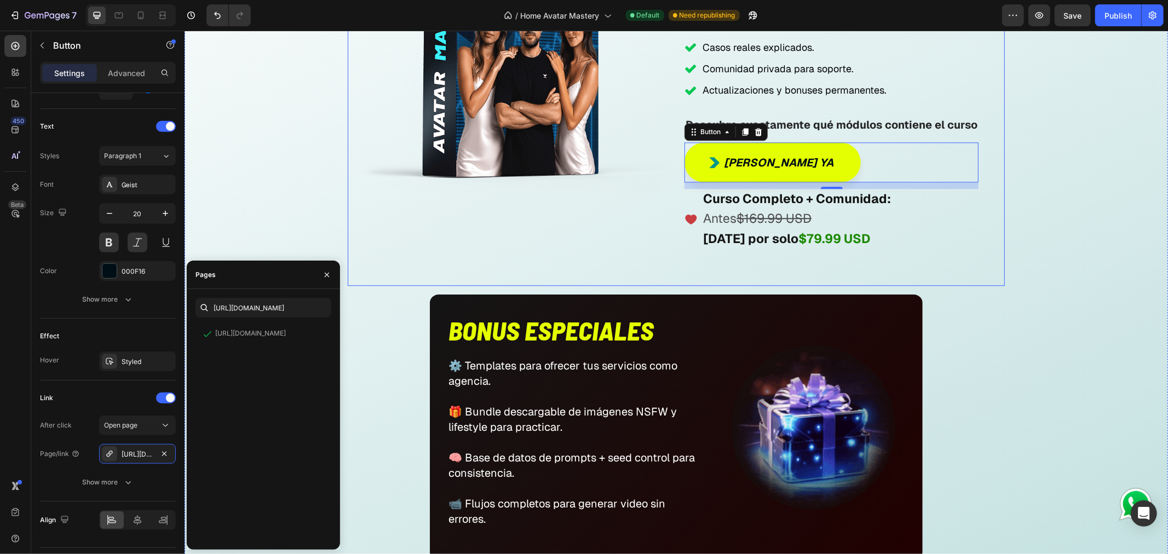
scroll to position [5598, 0]
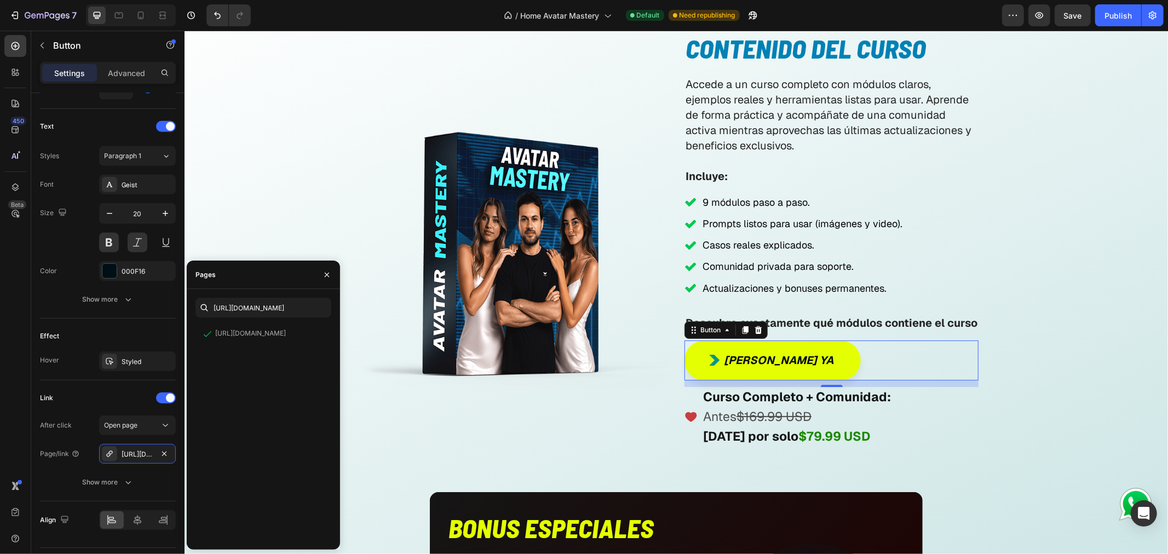
click at [907, 363] on div "Quiero Monetizar ya Button 12" at bounding box center [831, 360] width 294 height 40
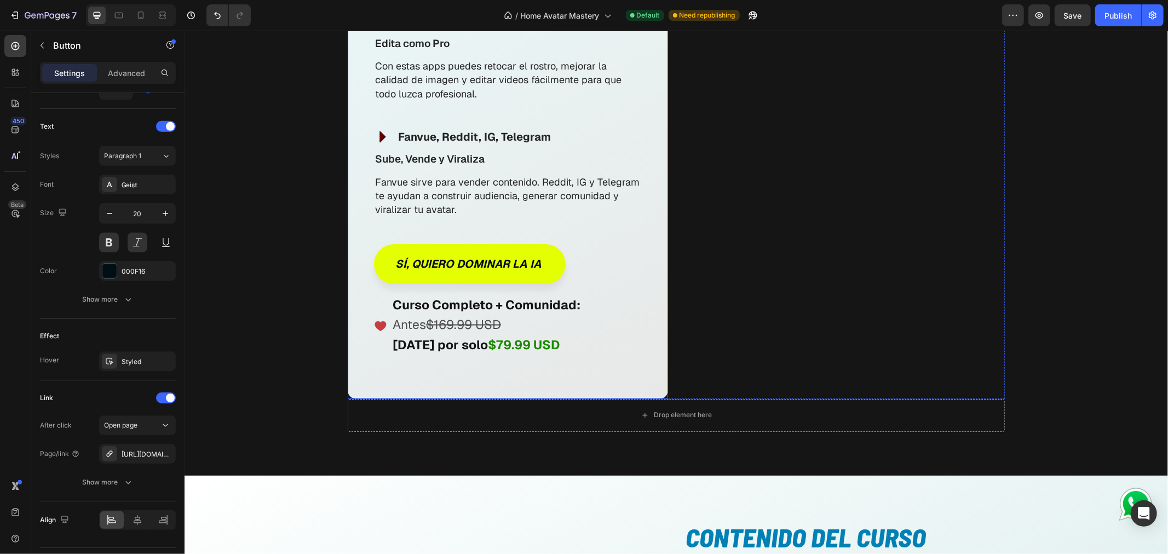
scroll to position [5050, 0]
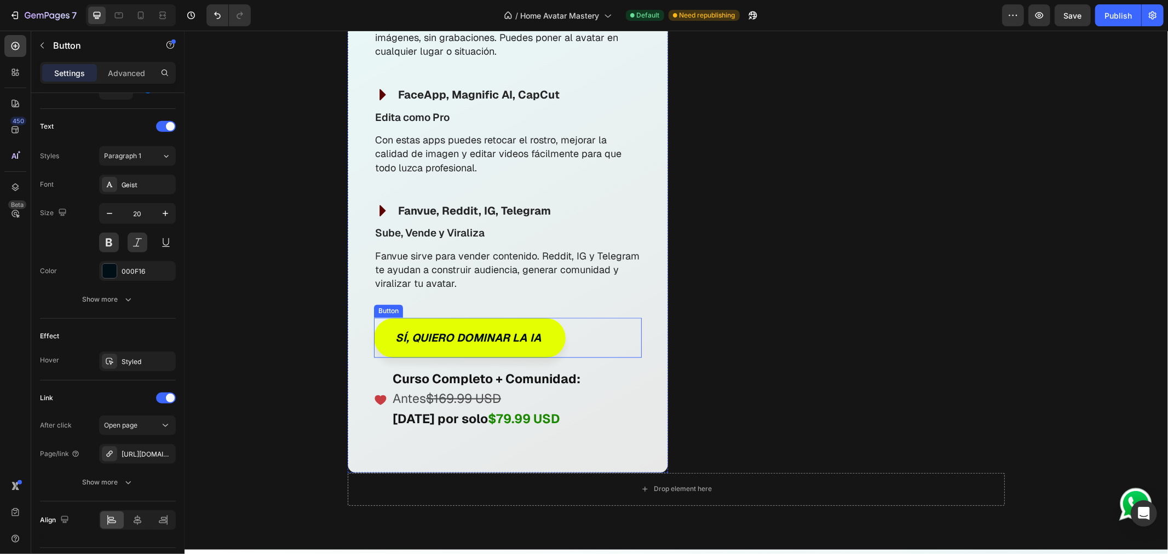
click at [580, 323] on div "Sí, quiero dominar la IA Button" at bounding box center [507, 338] width 268 height 40
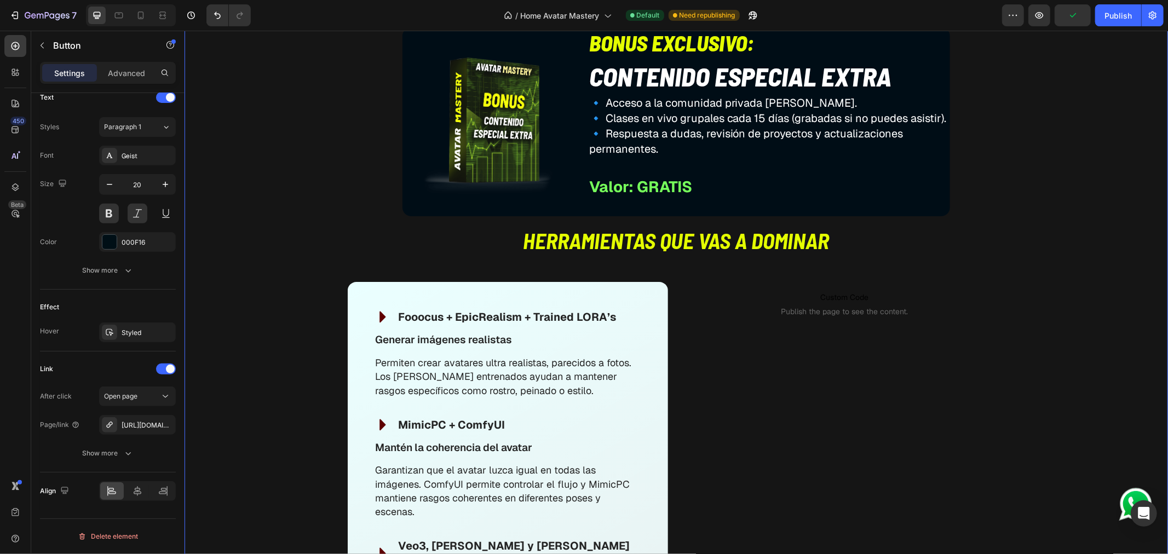
scroll to position [4394, 0]
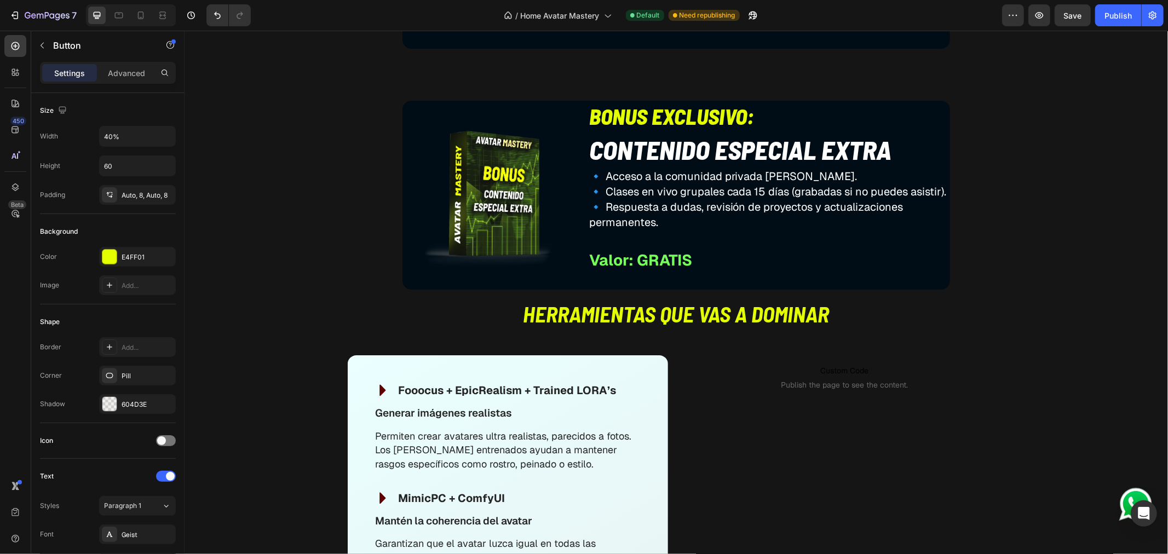
scroll to position [350, 0]
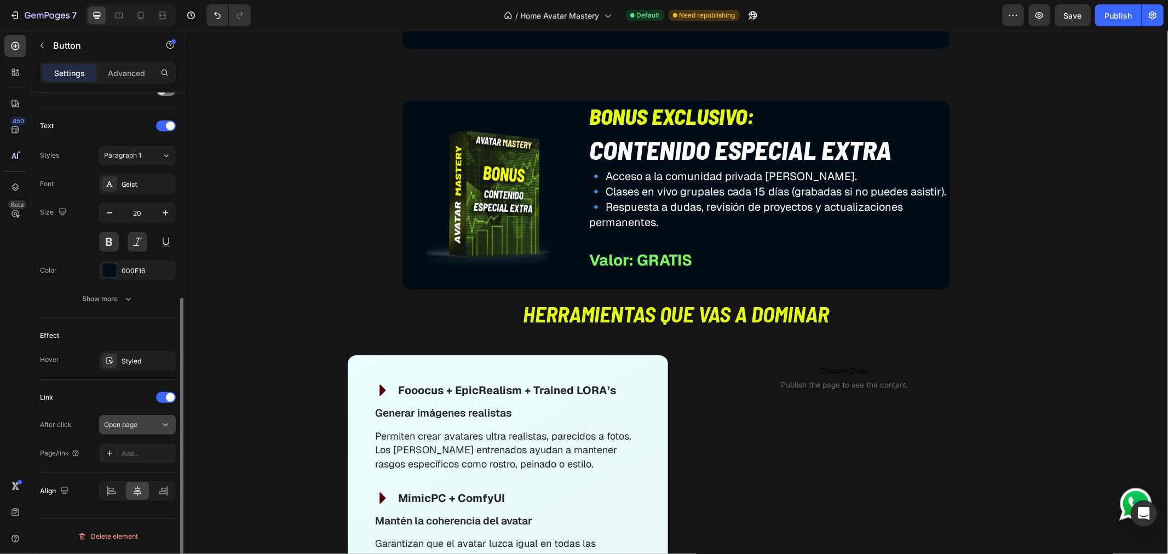
click at [160, 428] on icon at bounding box center [165, 424] width 11 height 11
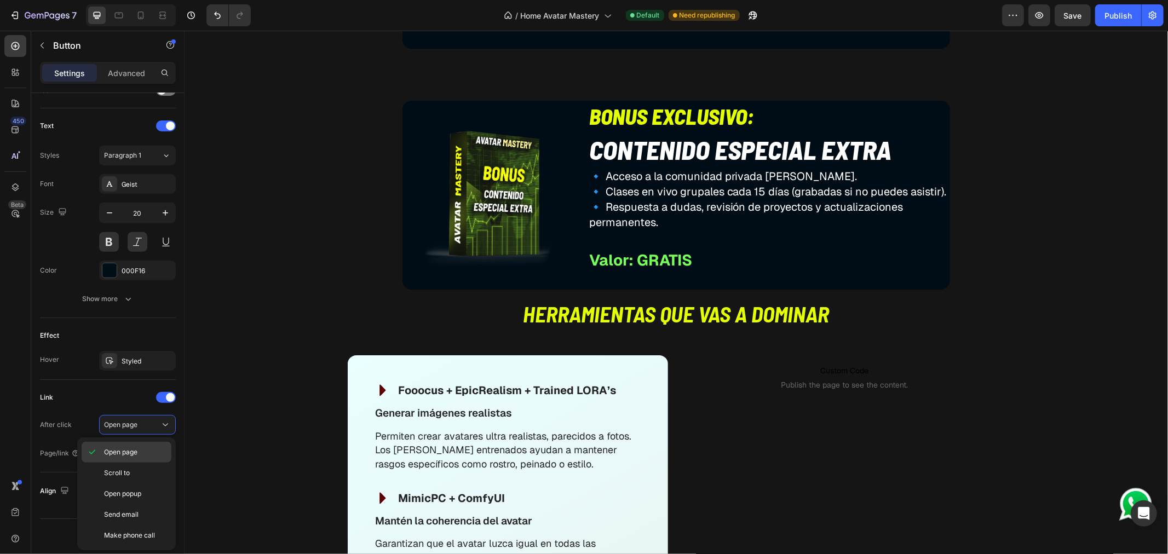
click at [141, 463] on div "Open page" at bounding box center [127, 473] width 90 height 21
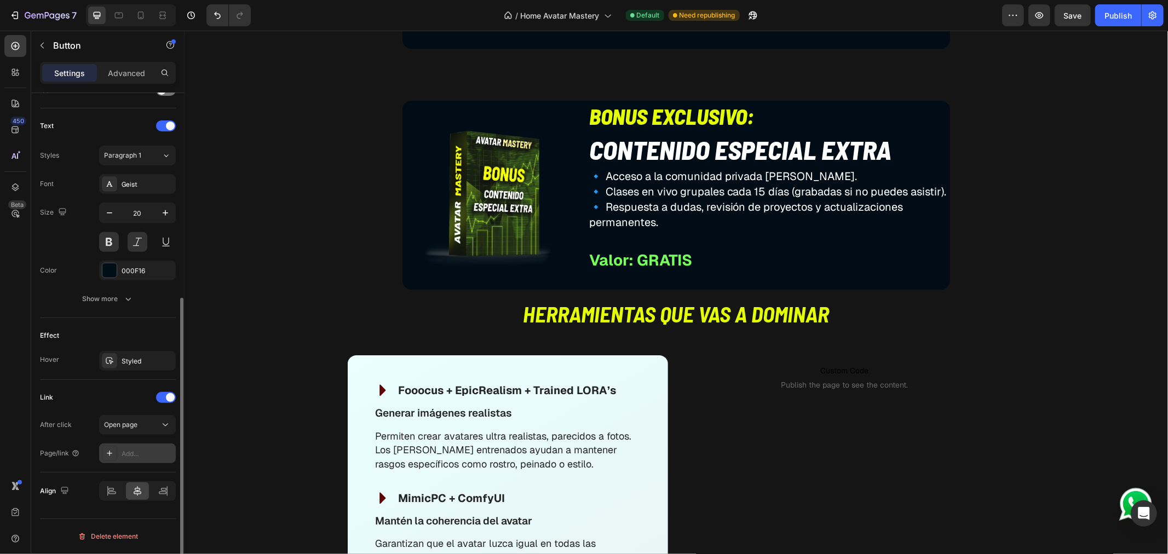
click at [146, 452] on div "Add..." at bounding box center [147, 454] width 51 height 10
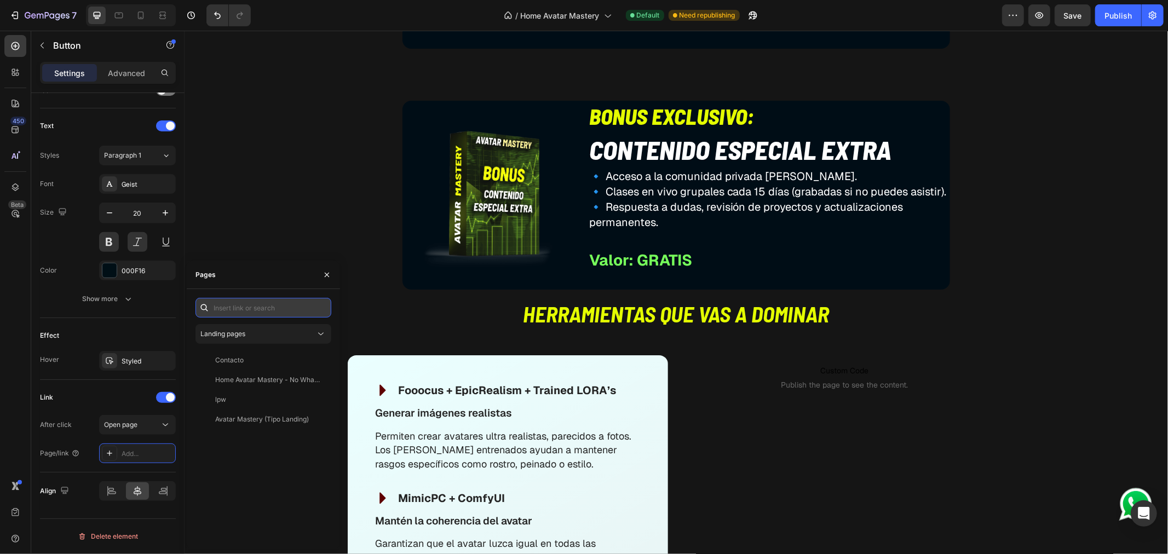
click at [282, 309] on input "text" at bounding box center [264, 308] width 136 height 20
paste input "[URL][DOMAIN_NAME]"
type input "[URL][DOMAIN_NAME]"
click at [281, 336] on div "[URL][DOMAIN_NAME]" at bounding box center [250, 334] width 71 height 10
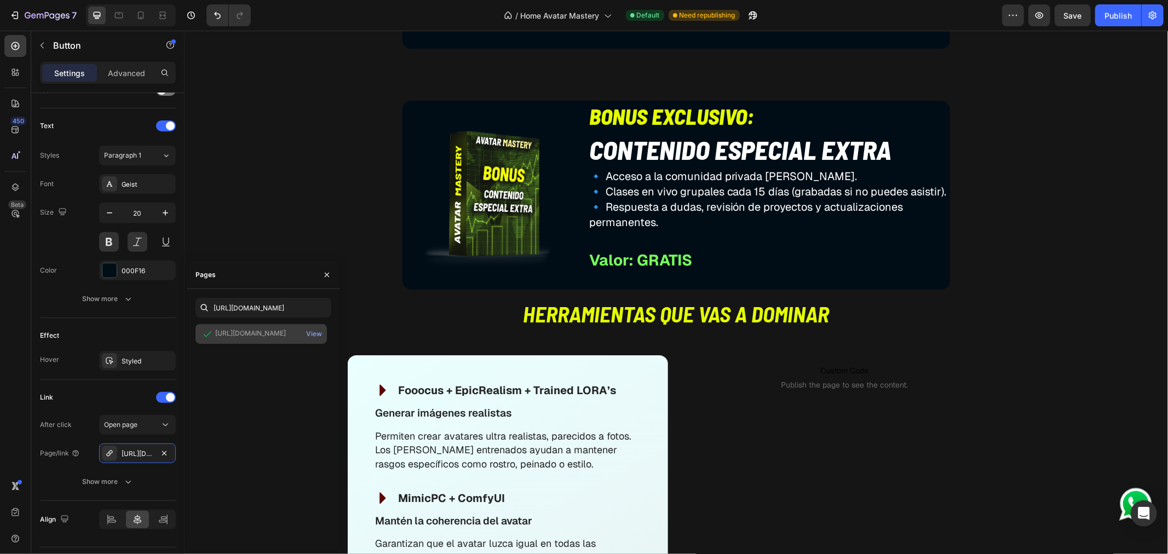
scroll to position [0, 0]
click at [319, 231] on div "Image Todo lo que recibirás al unirte a Avatar Mastery Heading Este curso no es…" at bounding box center [676, 373] width 962 height 1578
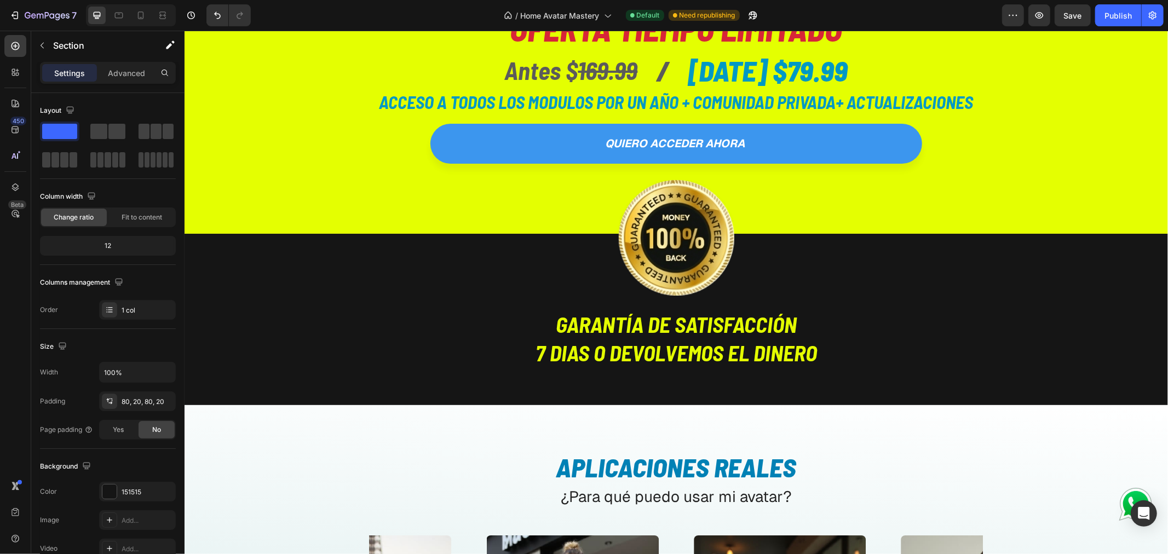
scroll to position [2837, 0]
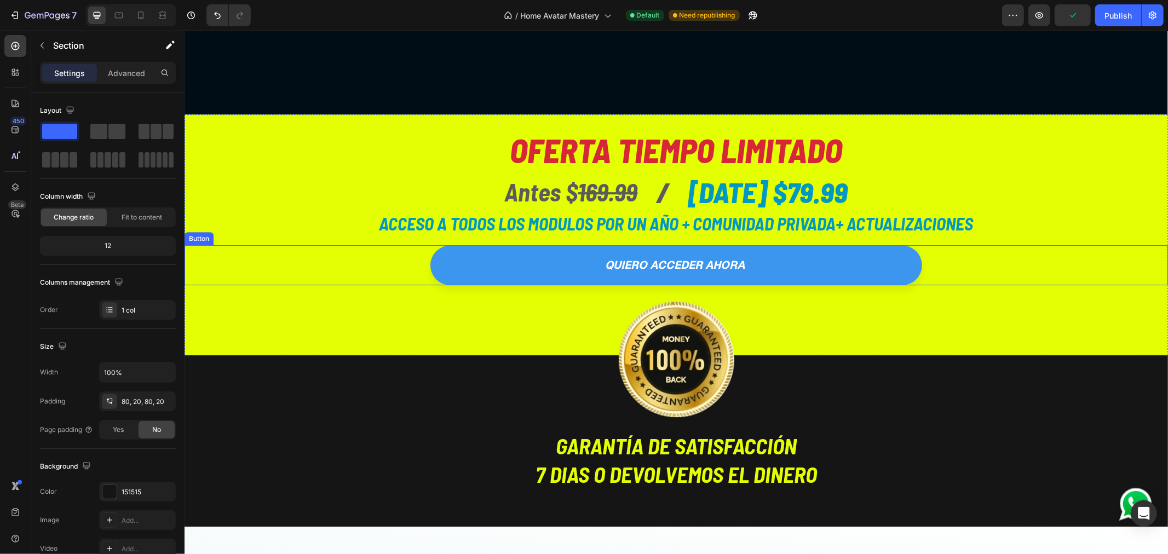
click at [411, 269] on div "quiero acceder ahora Button" at bounding box center [676, 265] width 984 height 40
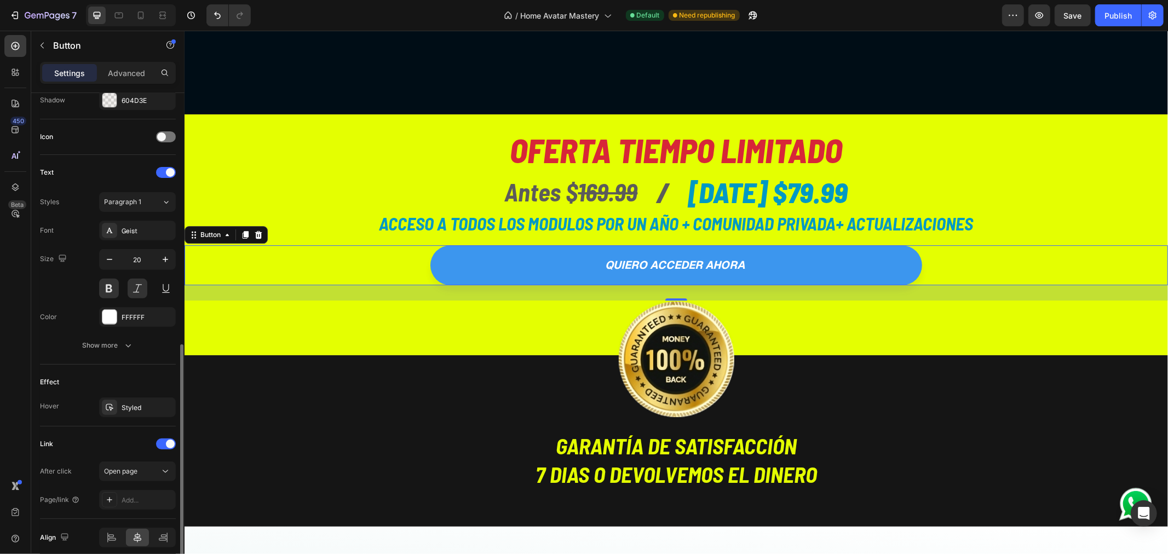
scroll to position [350, 0]
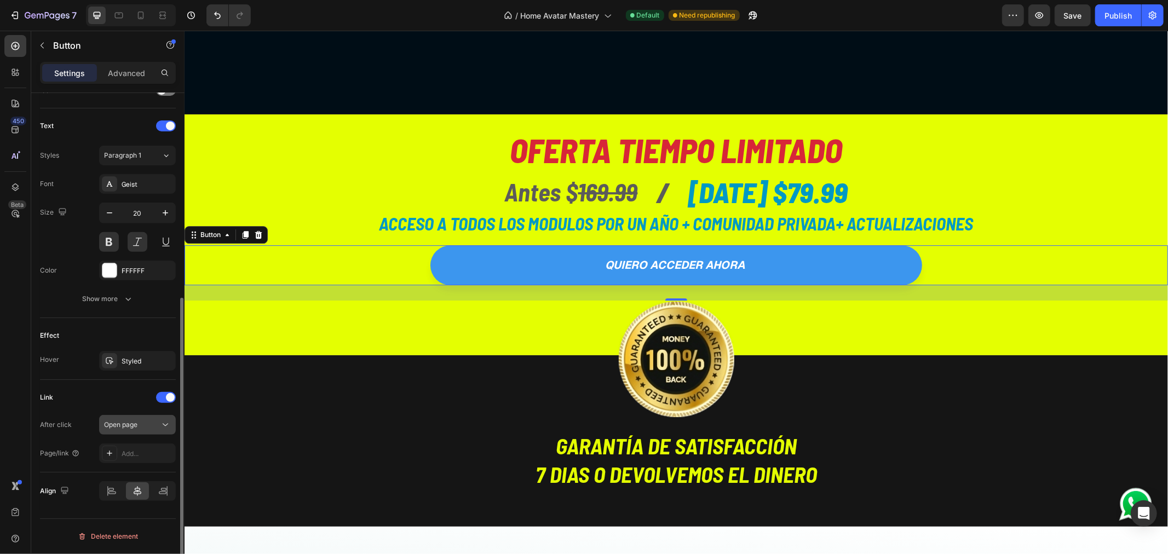
click at [134, 423] on span "Open page" at bounding box center [120, 425] width 33 height 8
click at [137, 452] on div "Add..." at bounding box center [147, 454] width 51 height 10
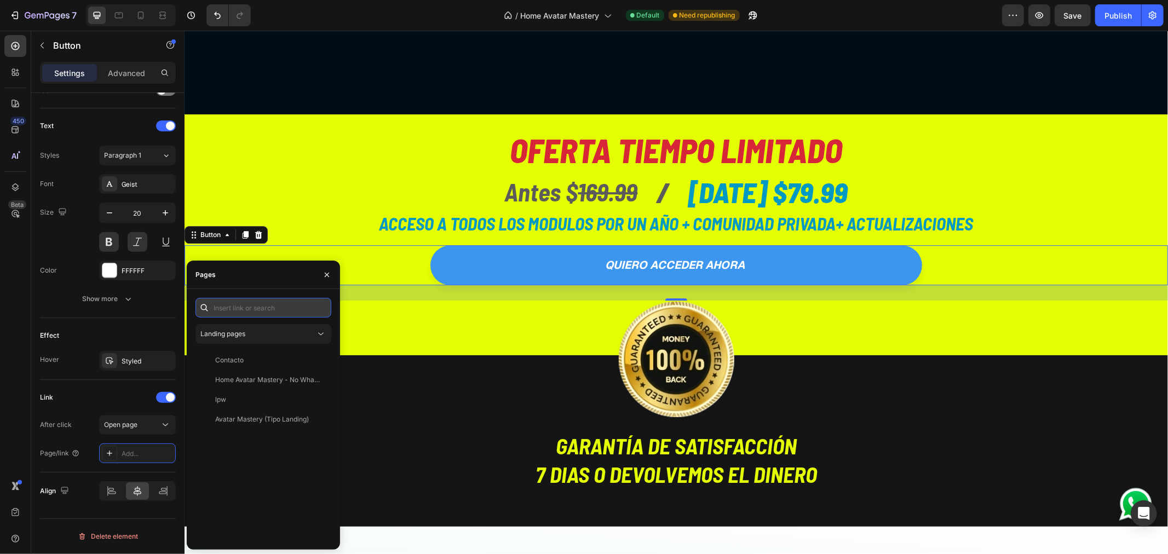
click at [259, 308] on input "text" at bounding box center [264, 308] width 136 height 20
paste input "[URL][DOMAIN_NAME]"
type input "[URL][DOMAIN_NAME]"
click at [253, 338] on div "[URL][DOMAIN_NAME]" at bounding box center [250, 334] width 71 height 10
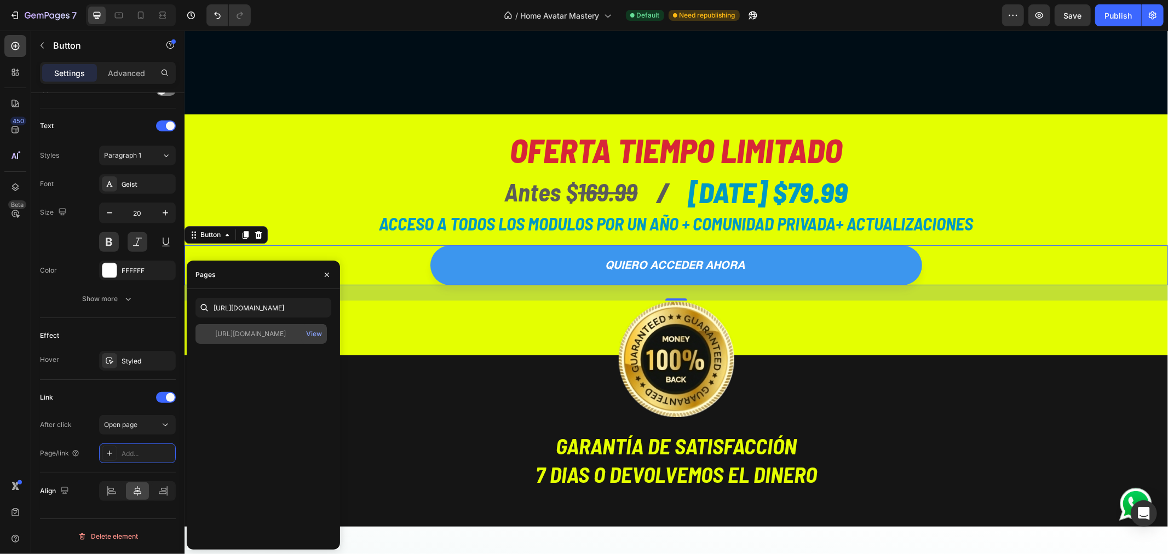
scroll to position [0, 0]
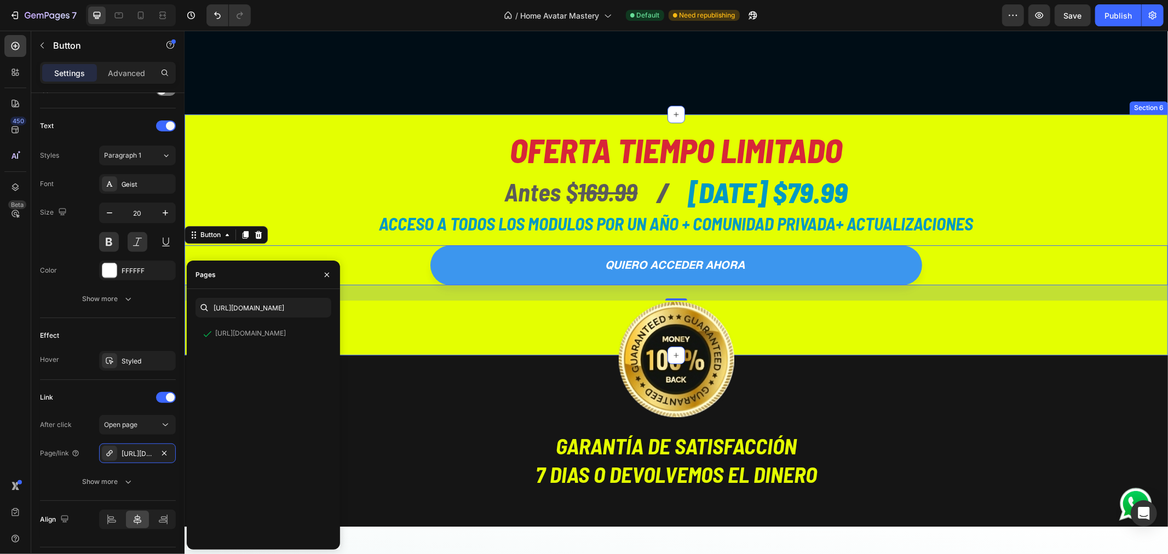
click at [417, 338] on div "OFERTA TIEMPO LIMITADO Heading [DATE] $79.99 Heading antes $ 169.99 Heading / H…" at bounding box center [676, 234] width 984 height 241
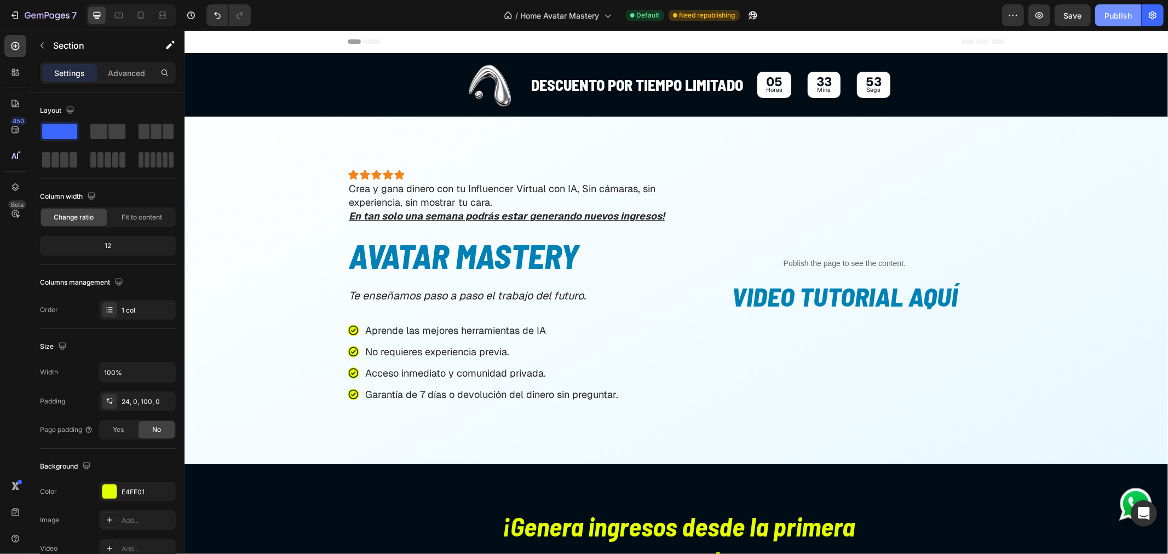
click at [1110, 16] on div "Publish" at bounding box center [1118, 16] width 27 height 12
click at [1119, 14] on div "Publish" at bounding box center [1118, 16] width 27 height 12
